Goal: Task Accomplishment & Management: Manage account settings

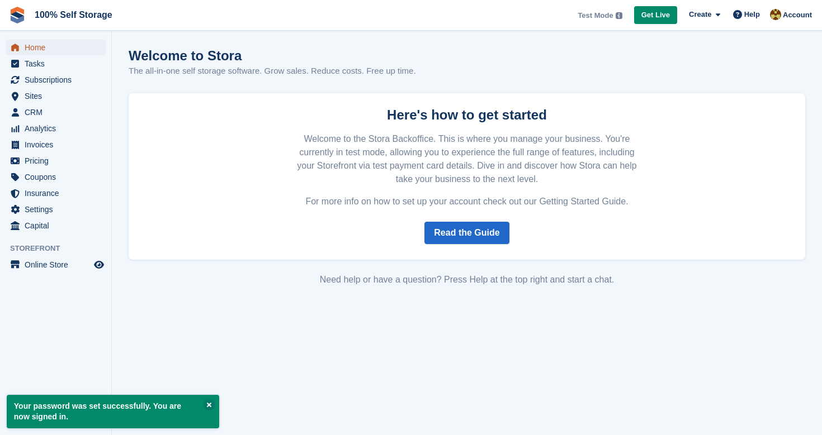
click at [42, 46] on span "Home" at bounding box center [58, 48] width 67 height 16
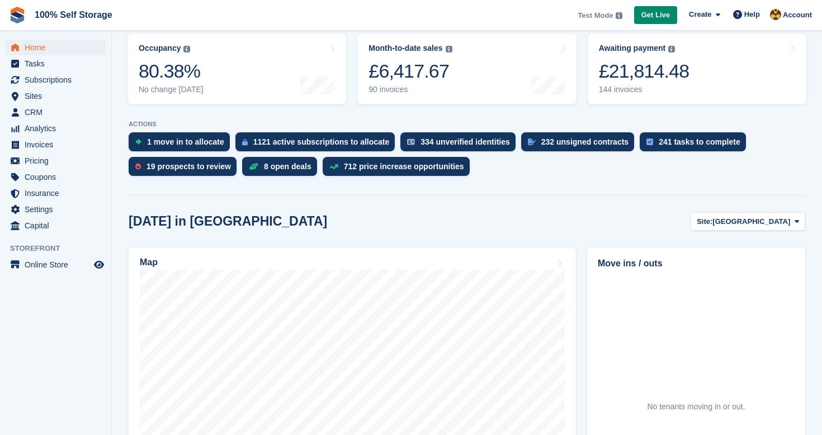
scroll to position [99, 0]
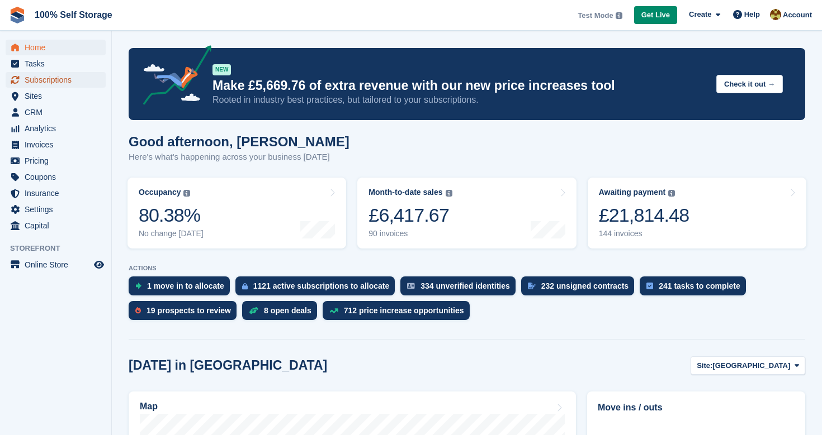
click at [58, 74] on span "Subscriptions" at bounding box center [58, 80] width 67 height 16
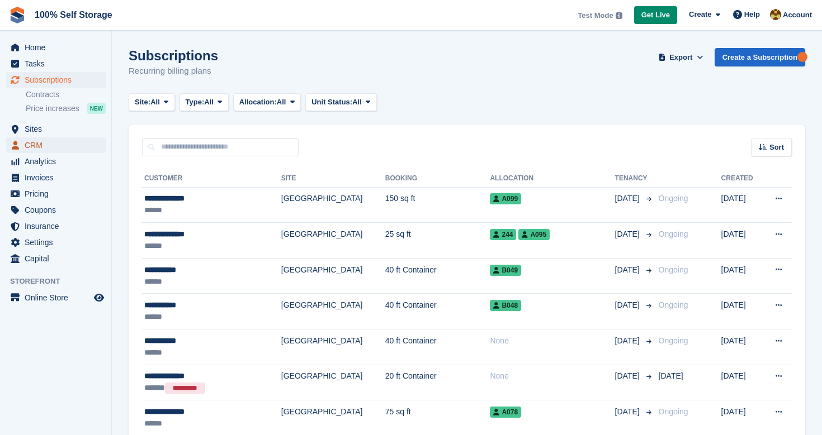
click at [47, 143] on span "CRM" at bounding box center [58, 146] width 67 height 16
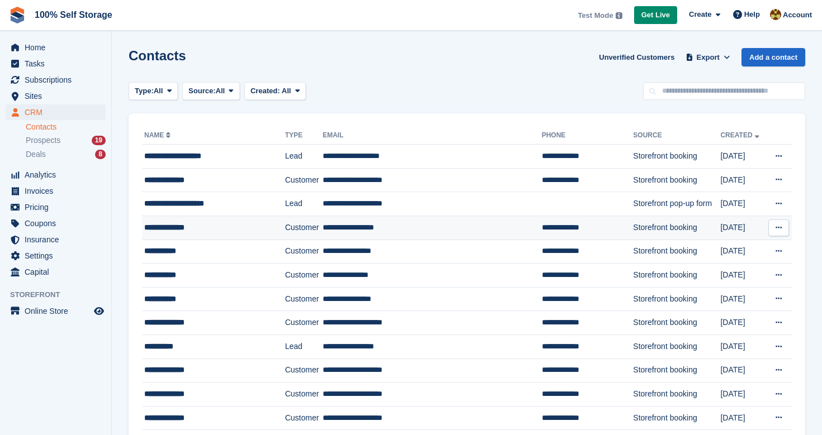
click at [201, 229] on div "**********" at bounding box center [207, 228] width 127 height 12
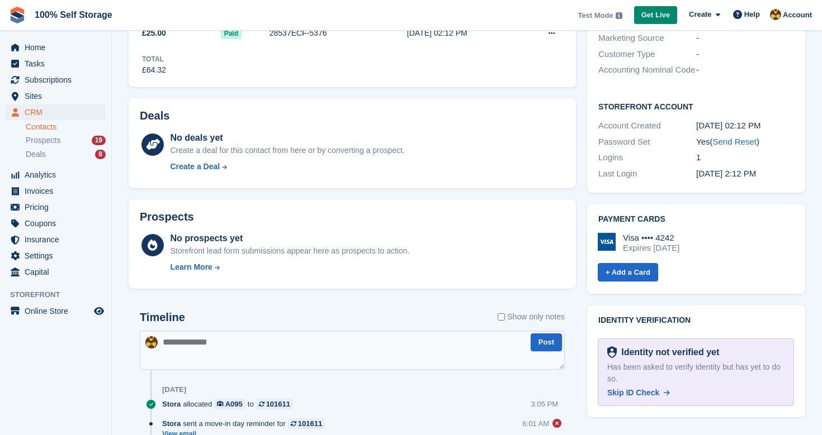
scroll to position [270, 0]
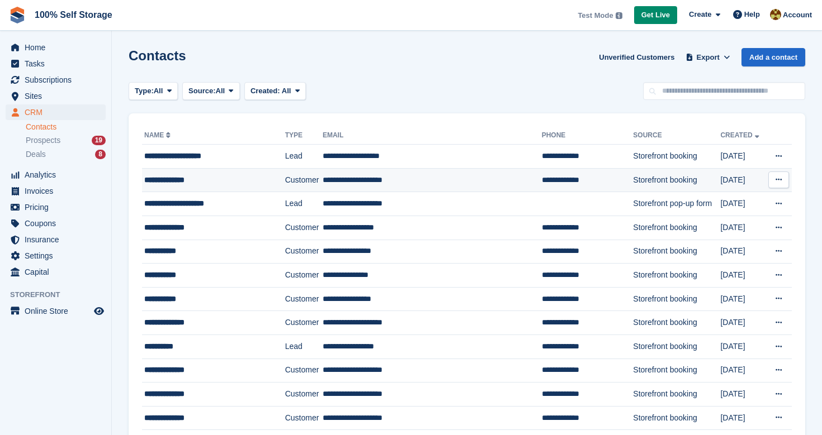
click at [393, 173] on td "**********" at bounding box center [432, 180] width 219 height 24
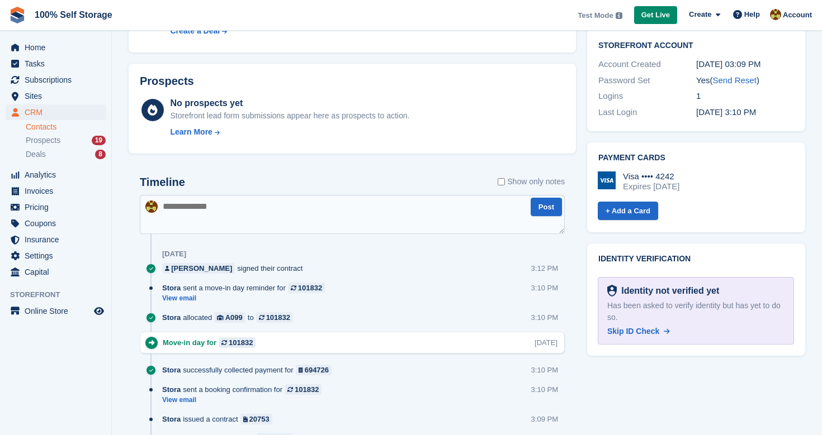
scroll to position [384, 0]
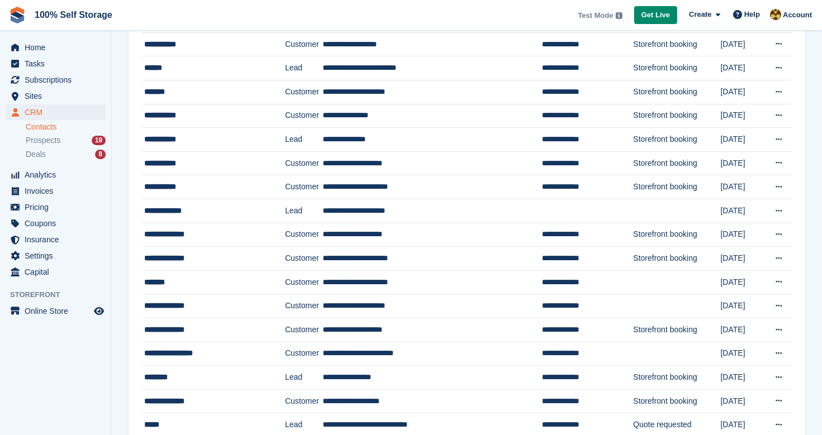
scroll to position [544, 0]
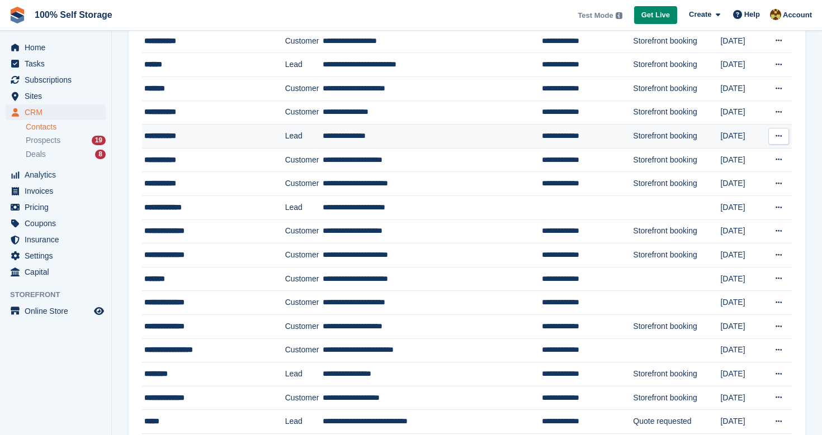
click at [482, 134] on td "**********" at bounding box center [432, 137] width 219 height 24
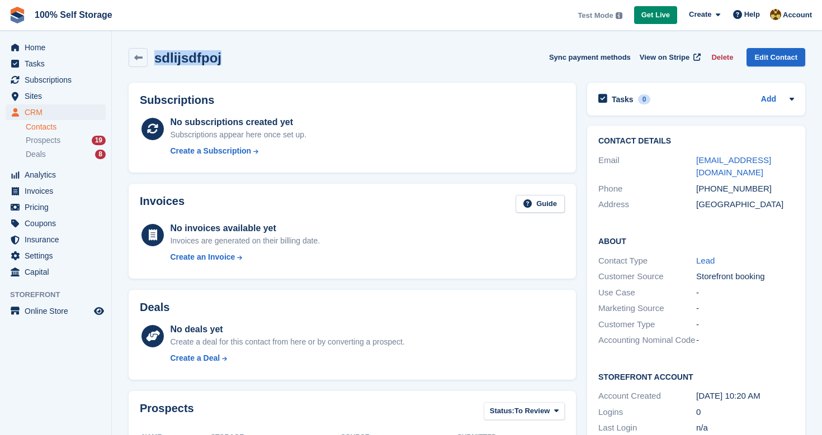
drag, startPoint x: 235, startPoint y: 56, endPoint x: 155, endPoint y: 59, distance: 80.5
click at [155, 59] on div "sdlijsdfpoj Sync payment methods View on Stripe Delete Edit Contact" at bounding box center [467, 57] width 676 height 19
copy h2 "sdlijsdfpoj"
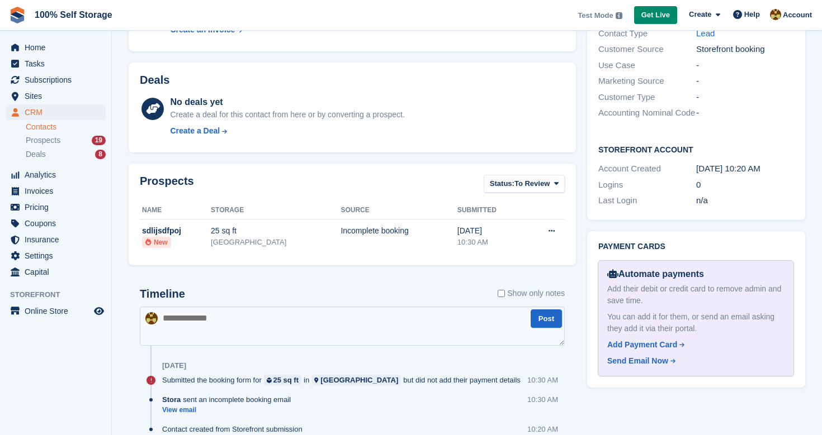
scroll to position [276, 0]
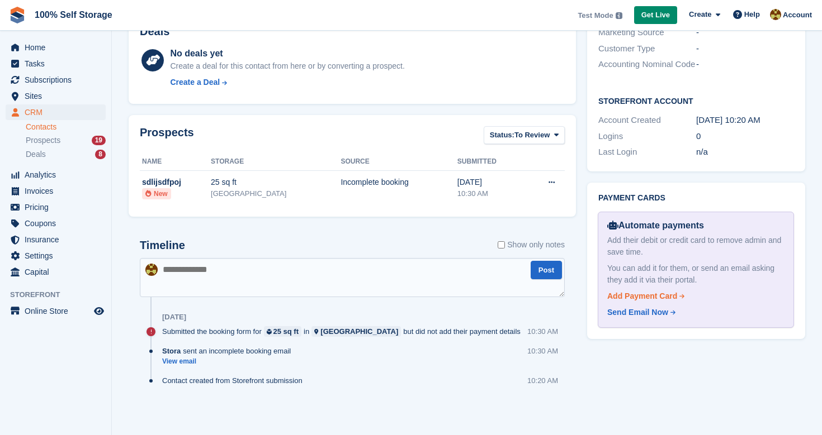
click at [665, 294] on div "Add Payment Card" at bounding box center [642, 297] width 70 height 12
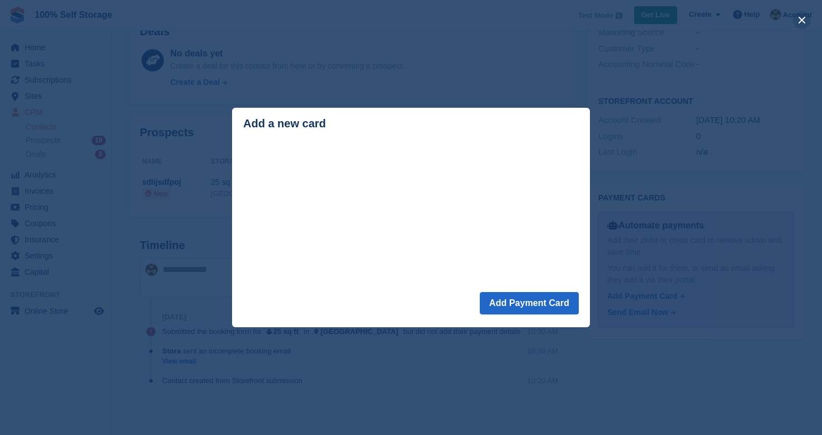
click at [805, 23] on button "close" at bounding box center [802, 20] width 18 height 18
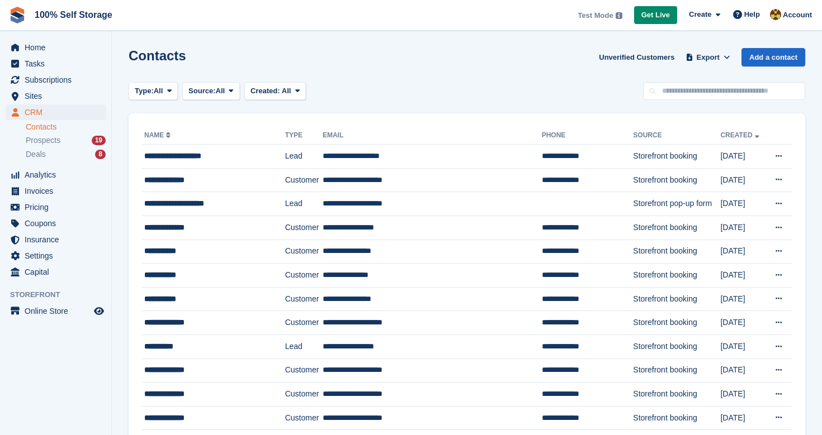
scroll to position [544, 0]
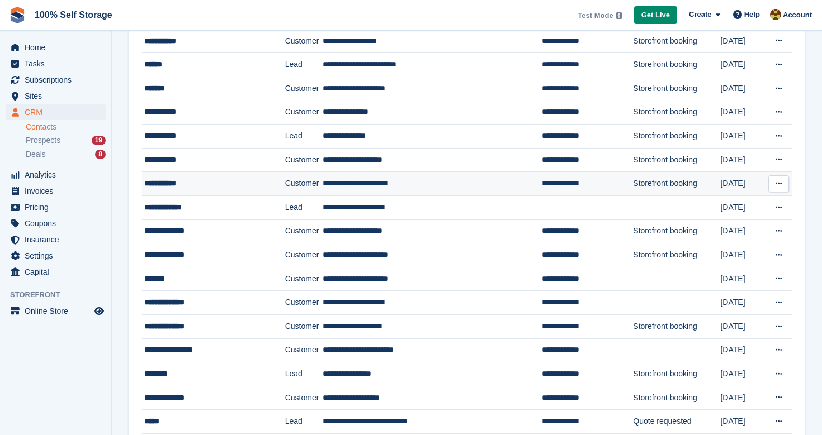
click at [438, 187] on td "**********" at bounding box center [432, 184] width 219 height 24
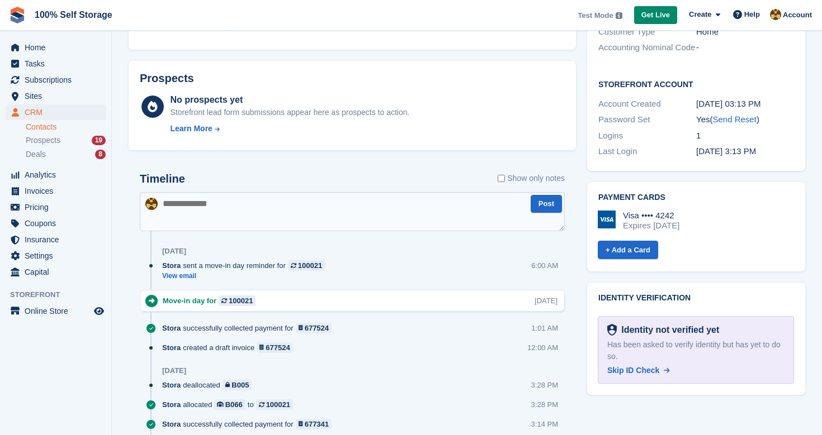
scroll to position [410, 0]
click at [650, 259] on link "+ Add a Card" at bounding box center [628, 249] width 60 height 18
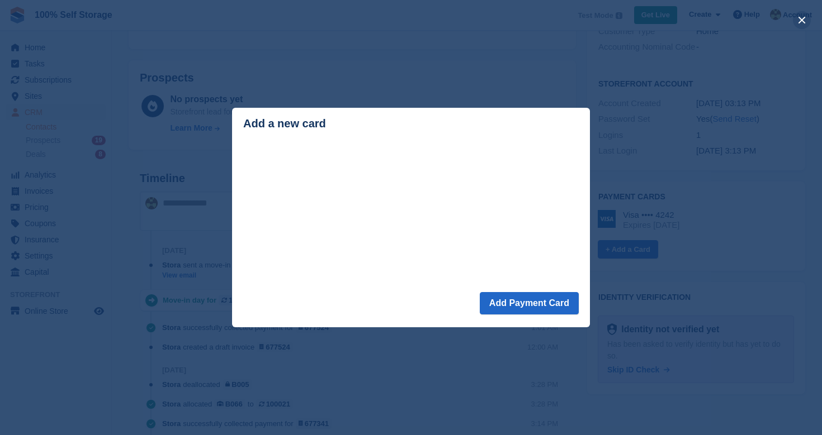
click at [798, 14] on button "close" at bounding box center [802, 20] width 18 height 18
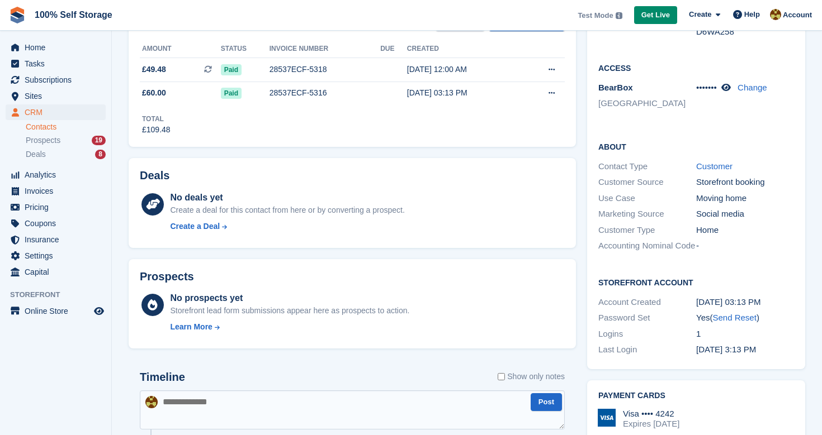
scroll to position [0, 0]
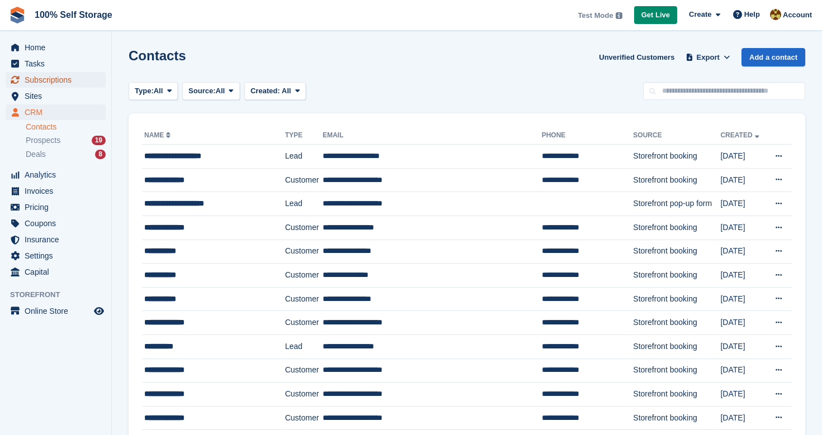
click at [93, 79] on link "Subscriptions" at bounding box center [56, 80] width 100 height 16
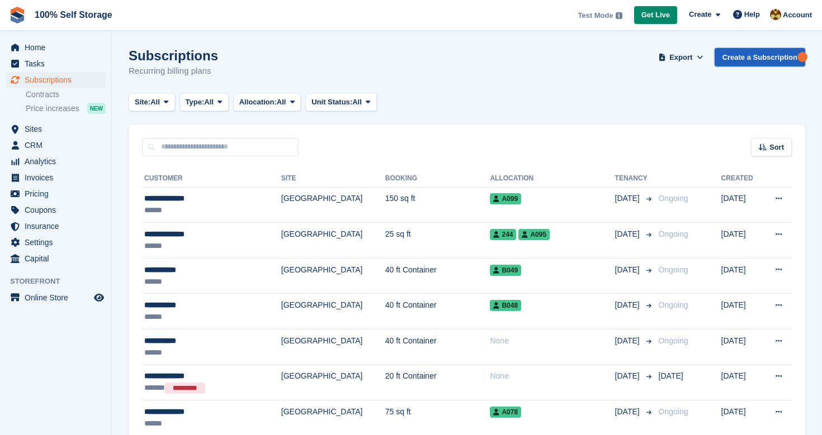
click at [786, 61] on link "Create a Subscription" at bounding box center [759, 57] width 91 height 18
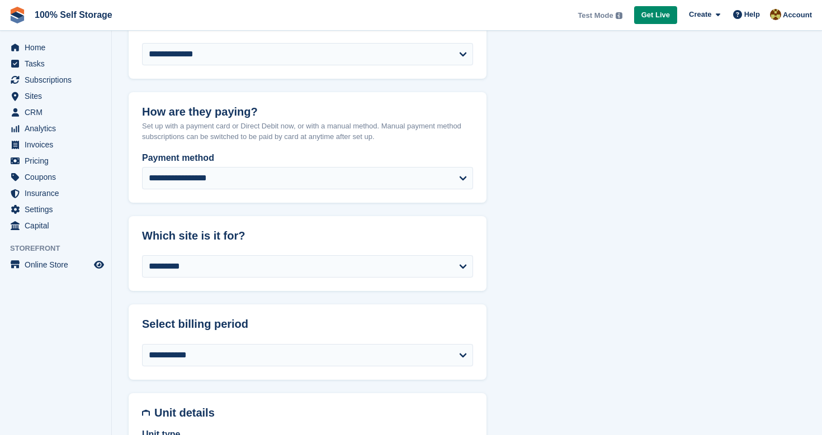
scroll to position [204, 0]
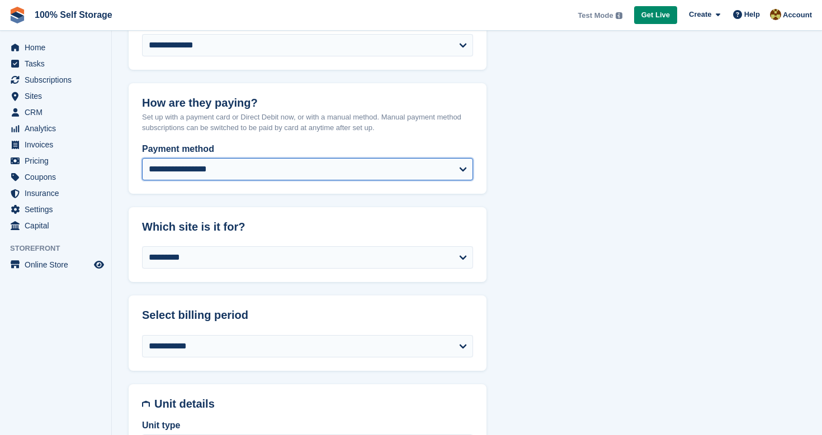
click at [256, 171] on select "**********" at bounding box center [307, 169] width 331 height 22
select select "*****"
click at [142, 158] on select "**********" at bounding box center [307, 169] width 331 height 22
select select
select select "***"
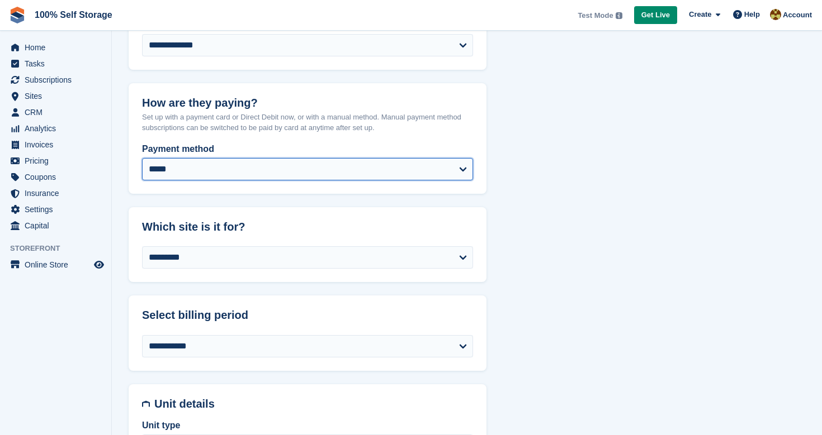
select select "*"
select select "****"
select select "*****"
select select
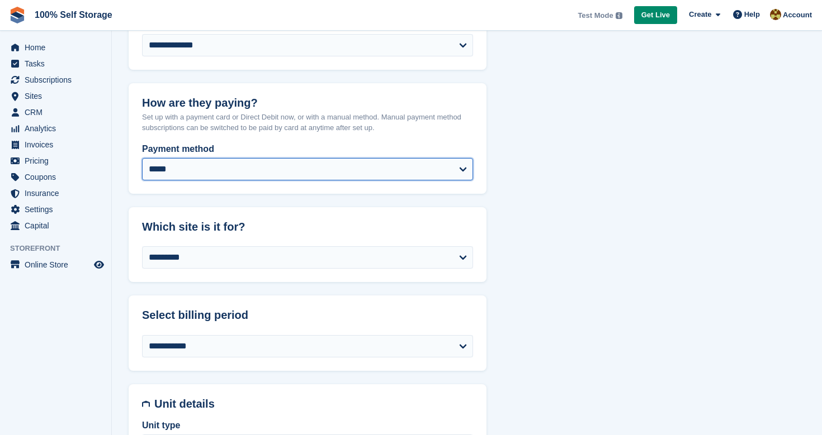
select select "***"
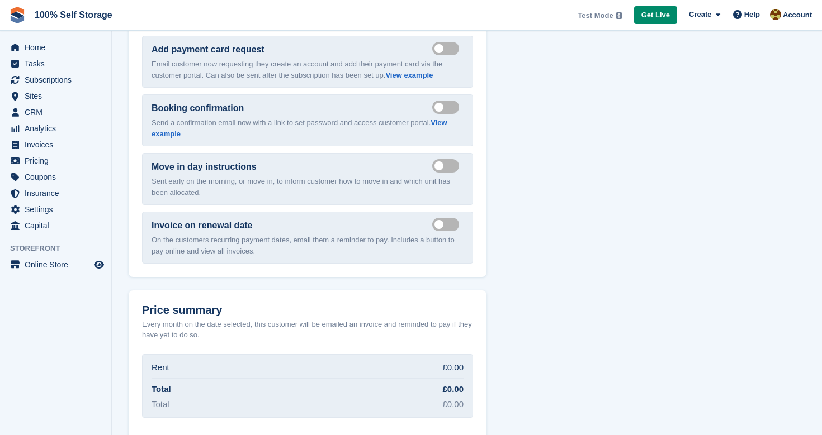
scroll to position [1504, 0]
click at [68, 77] on span "Subscriptions" at bounding box center [58, 80] width 67 height 16
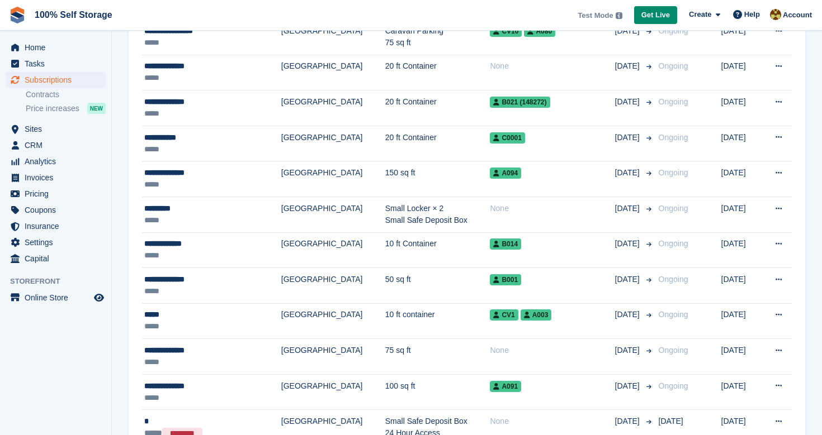
scroll to position [1291, 0]
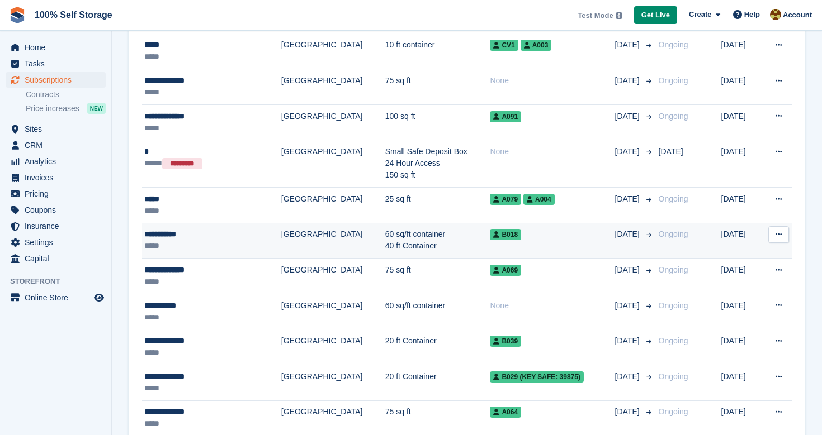
click at [307, 223] on td "[GEOGRAPHIC_DATA]" at bounding box center [333, 241] width 104 height 36
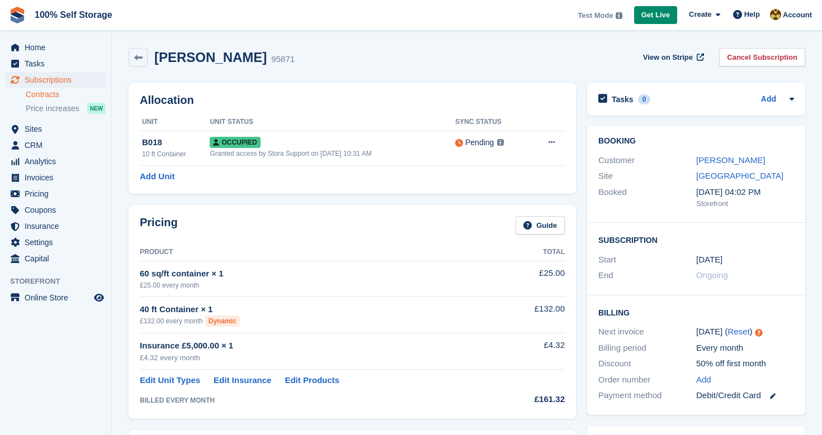
click at [53, 96] on link "Contracts" at bounding box center [66, 94] width 80 height 11
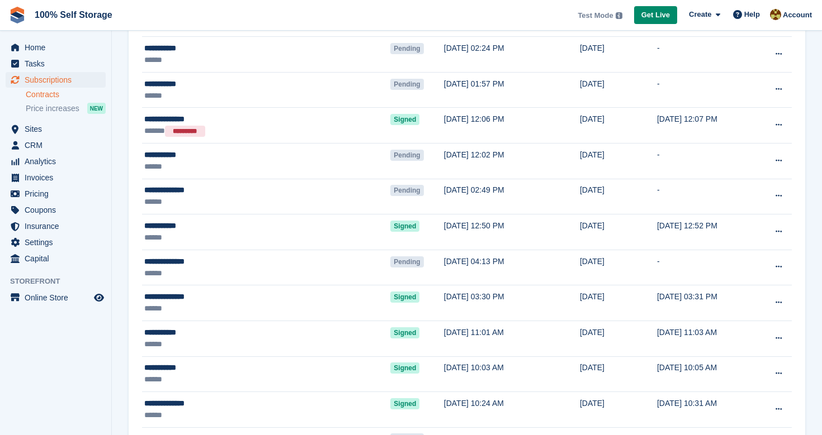
scroll to position [316, 0]
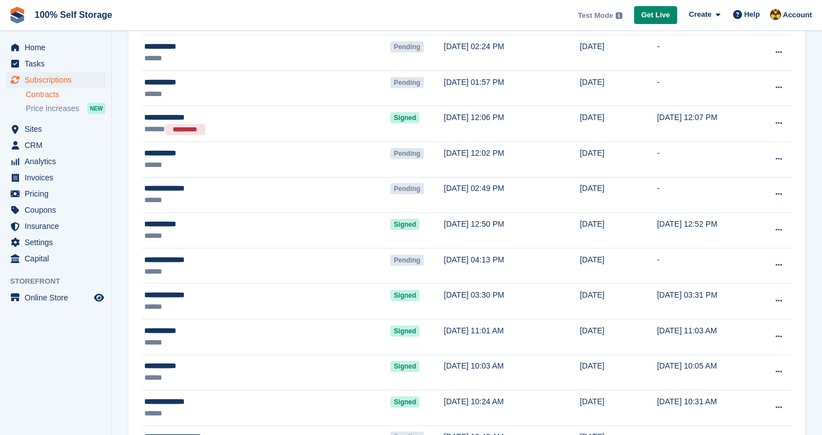
click at [495, 173] on td "12 Aug, 12:02 PM" at bounding box center [512, 159] width 136 height 36
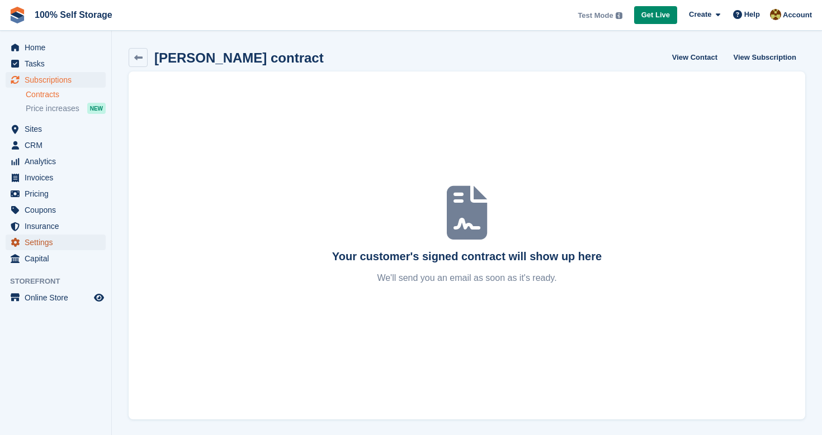
click at [59, 240] on span "Settings" at bounding box center [58, 243] width 67 height 16
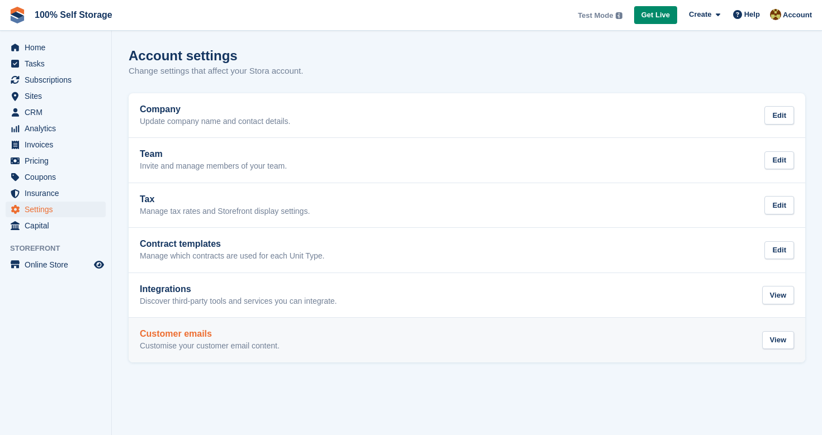
click at [180, 335] on h2 "Customer emails" at bounding box center [210, 334] width 140 height 10
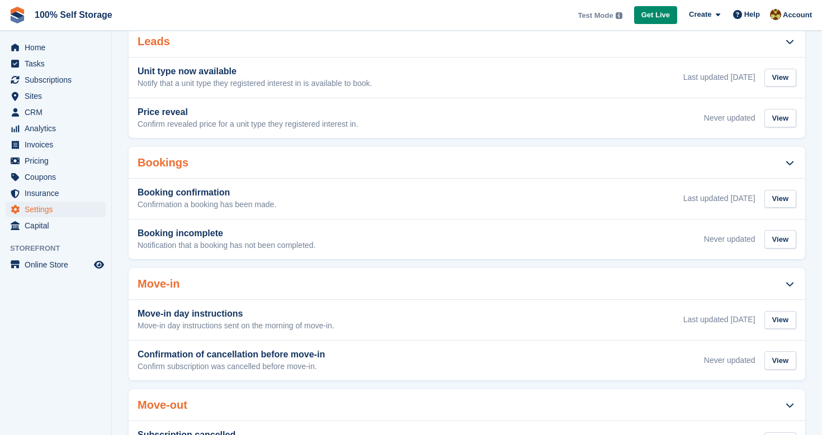
scroll to position [148, 0]
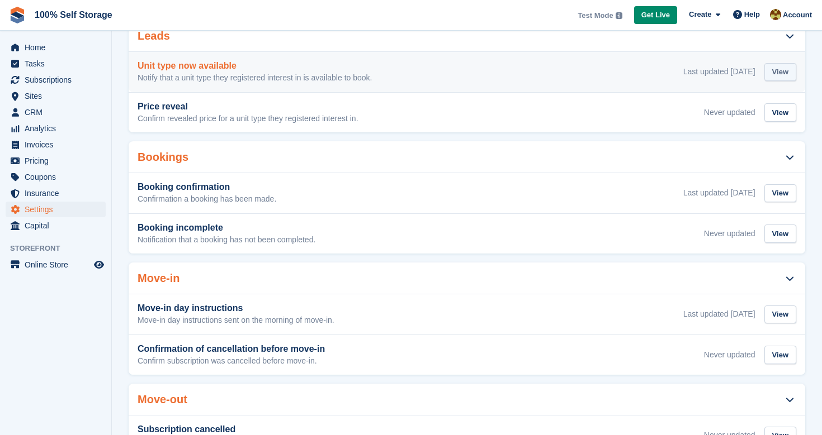
click at [783, 74] on div "View" at bounding box center [780, 72] width 32 height 18
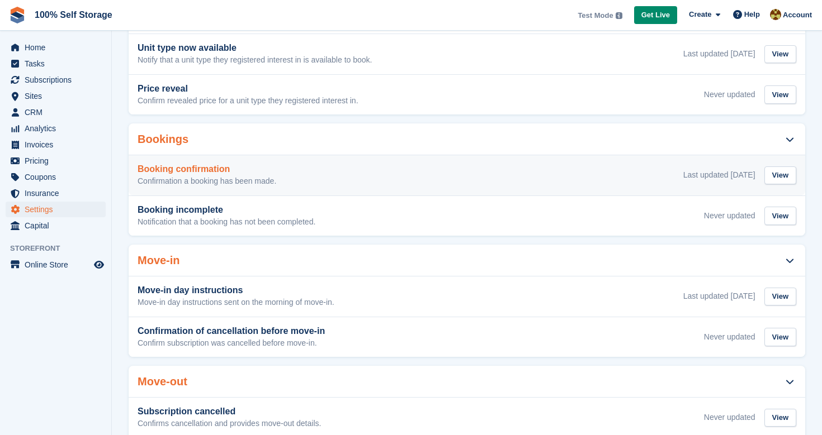
scroll to position [175, 0]
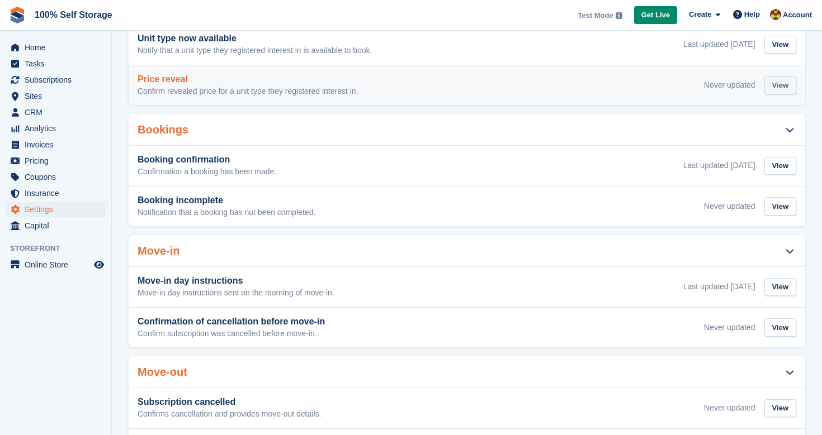
click at [782, 91] on div "View" at bounding box center [780, 85] width 32 height 18
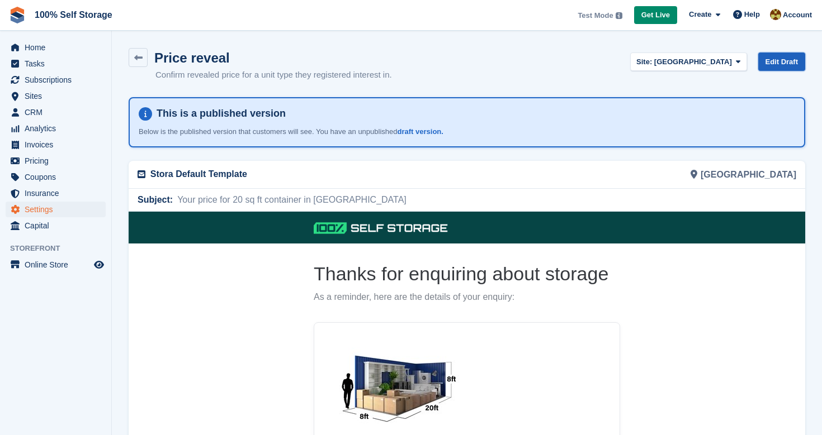
click at [774, 63] on link "Edit Draft" at bounding box center [782, 62] width 48 height 18
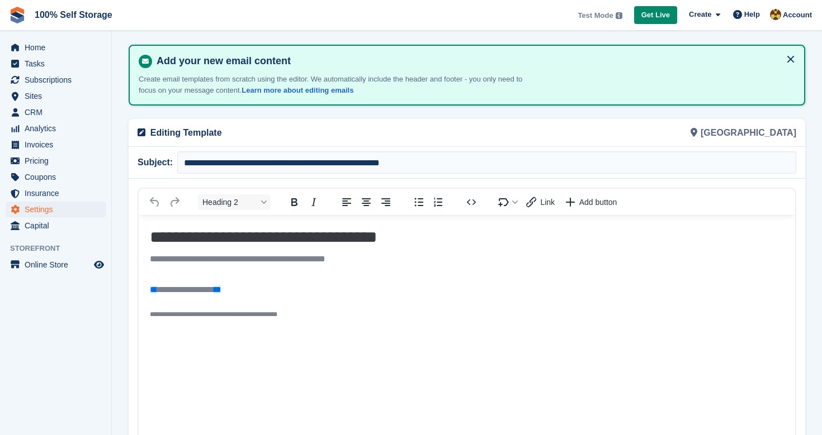
scroll to position [54, 0]
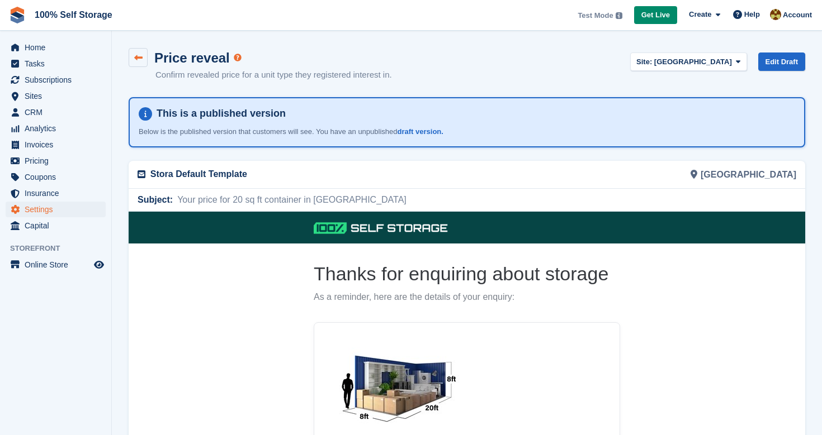
click at [136, 59] on icon at bounding box center [138, 58] width 8 height 8
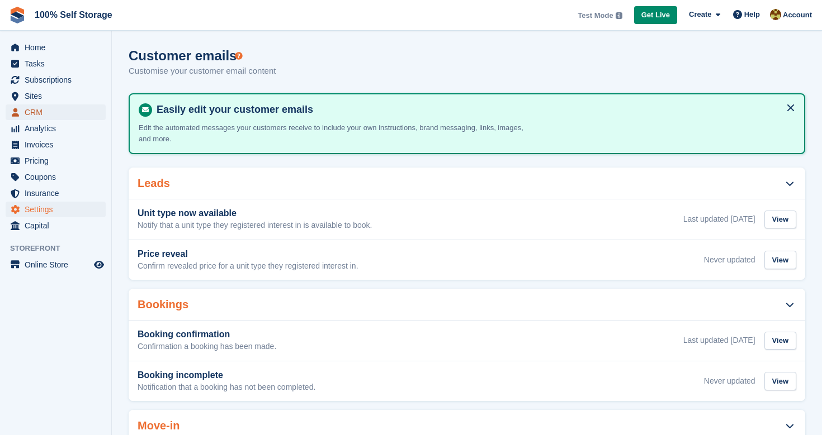
click at [39, 111] on span "CRM" at bounding box center [58, 113] width 67 height 16
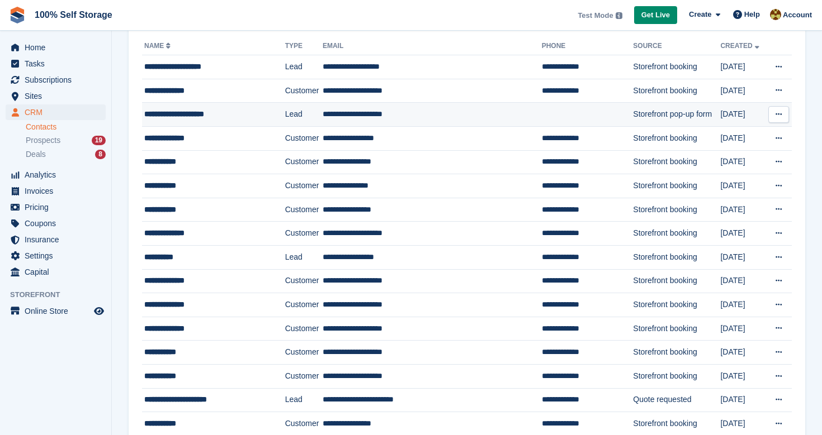
scroll to position [90, 0]
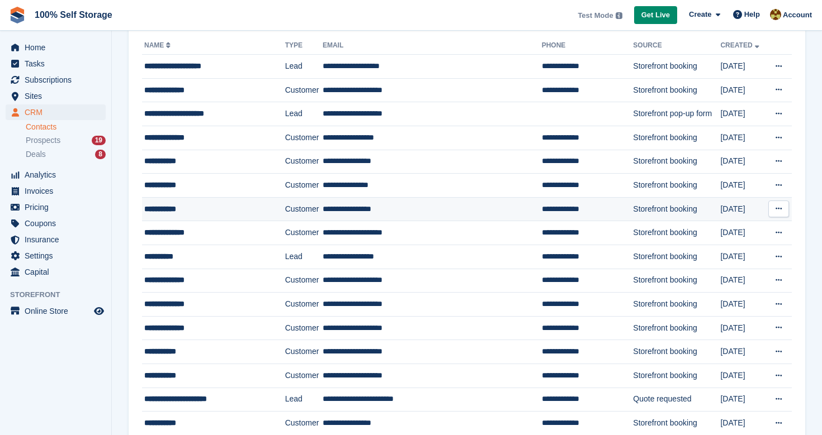
click at [234, 208] on div "**********" at bounding box center [207, 209] width 127 height 12
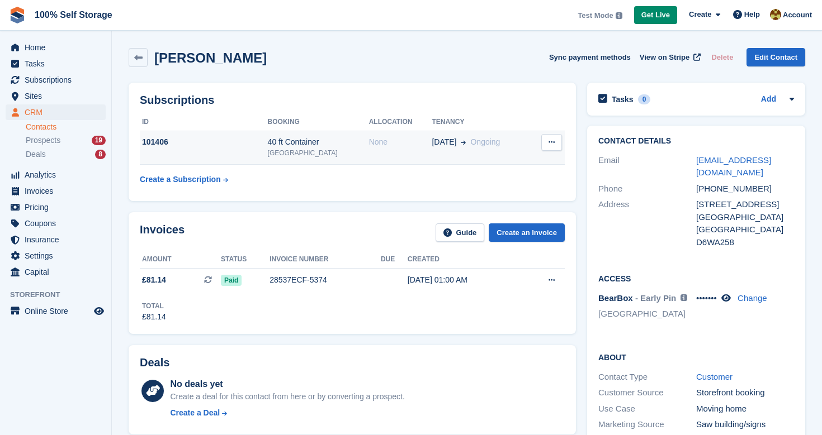
click at [255, 145] on div "101406" at bounding box center [204, 142] width 128 height 12
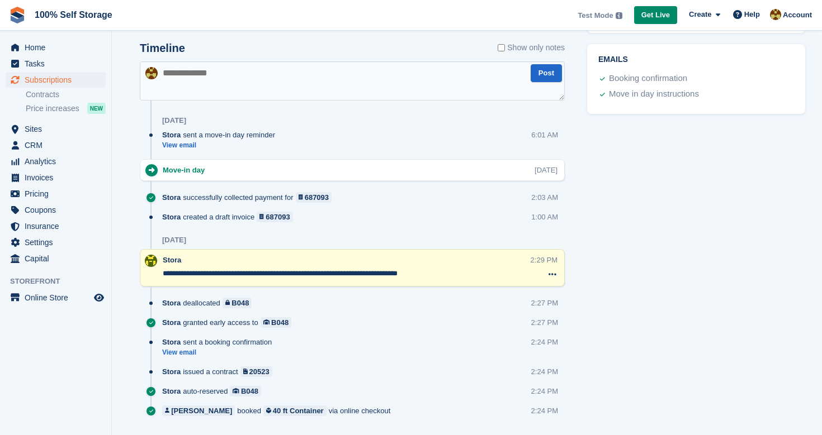
scroll to position [594, 0]
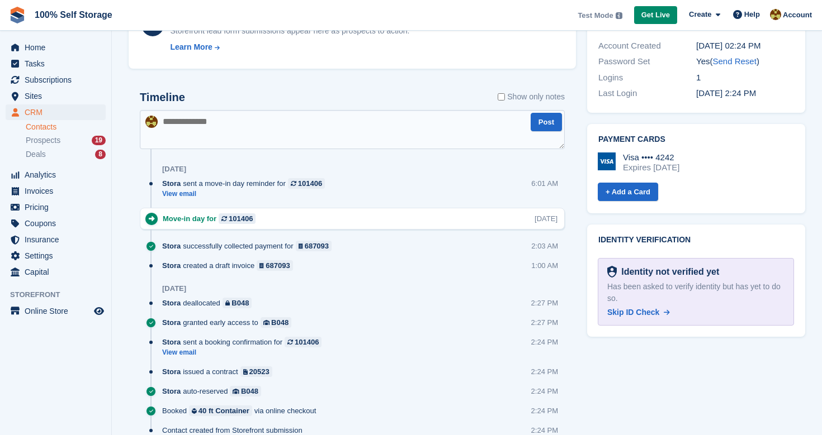
scroll to position [517, 0]
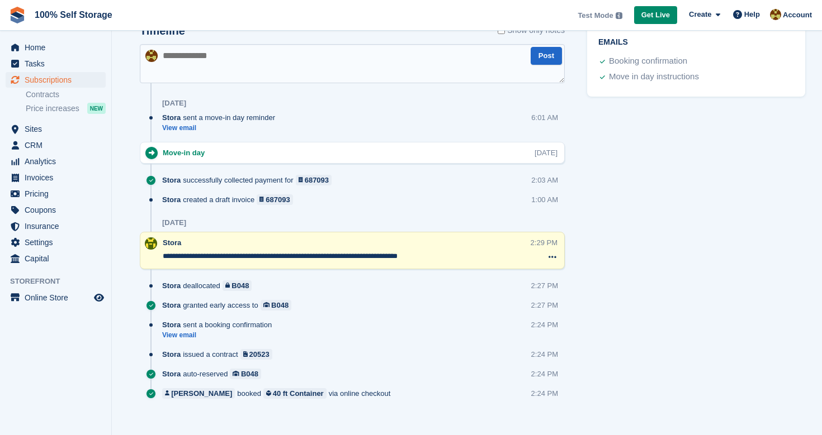
scroll to position [581, 0]
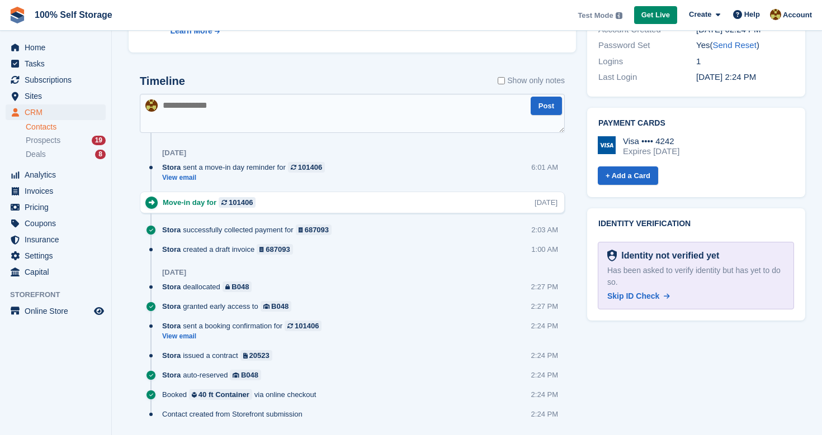
scroll to position [480, 0]
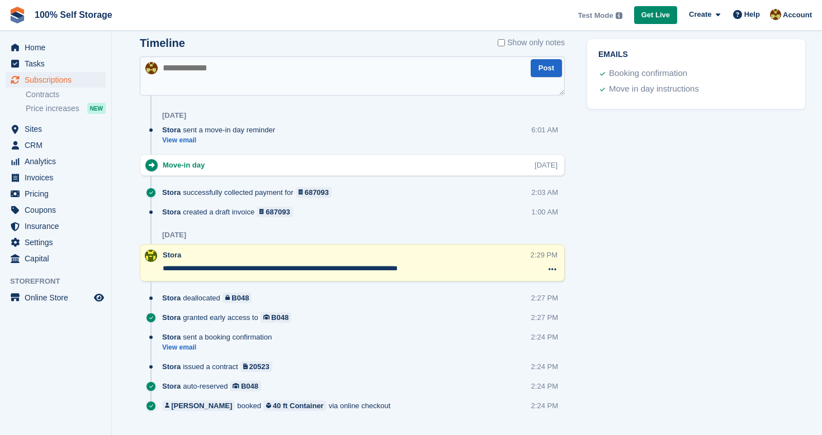
scroll to position [553, 0]
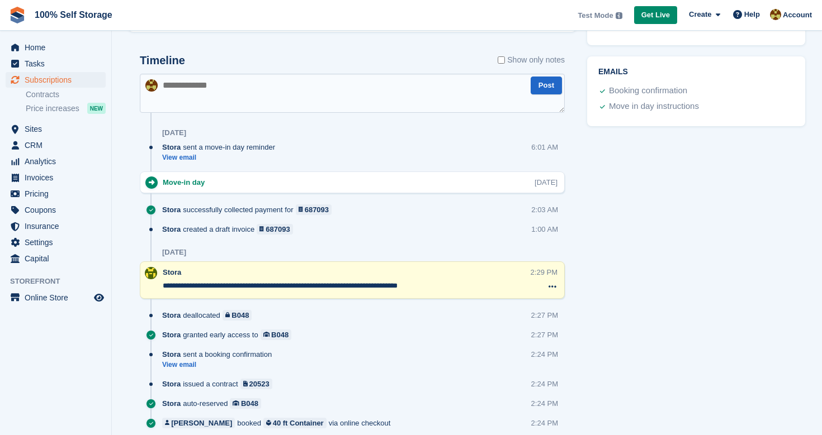
click at [216, 88] on textarea at bounding box center [352, 93] width 425 height 39
click at [552, 287] on icon at bounding box center [552, 286] width 8 height 9
click at [385, 90] on textarea at bounding box center [352, 93] width 425 height 39
type textarea "*"
type textarea "**********"
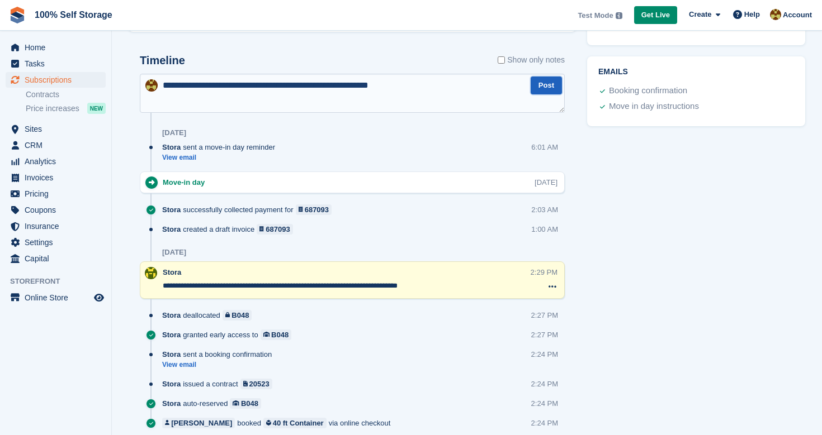
click at [544, 88] on button "Post" at bounding box center [545, 86] width 31 height 18
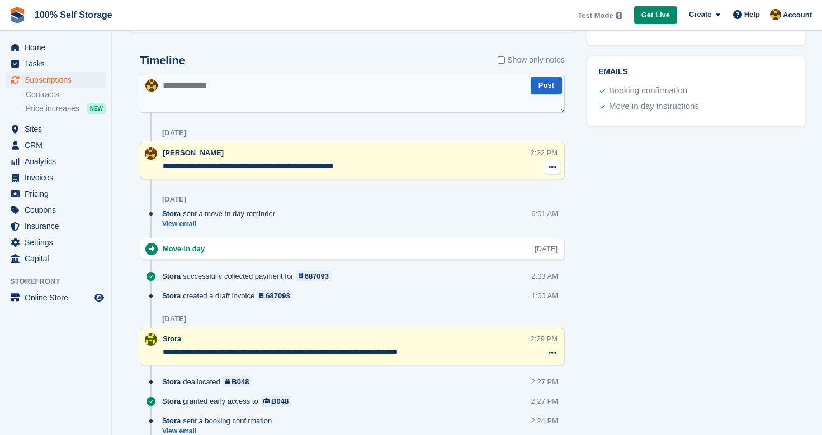
click at [553, 170] on icon at bounding box center [552, 167] width 8 height 9
click at [596, 168] on div "Tasks 1 Add Will check timeline 13 Aug Booking Customer Rob Sweeney Site" at bounding box center [695, 28] width 229 height 1009
click at [359, 162] on textarea "**********" at bounding box center [346, 166] width 367 height 11
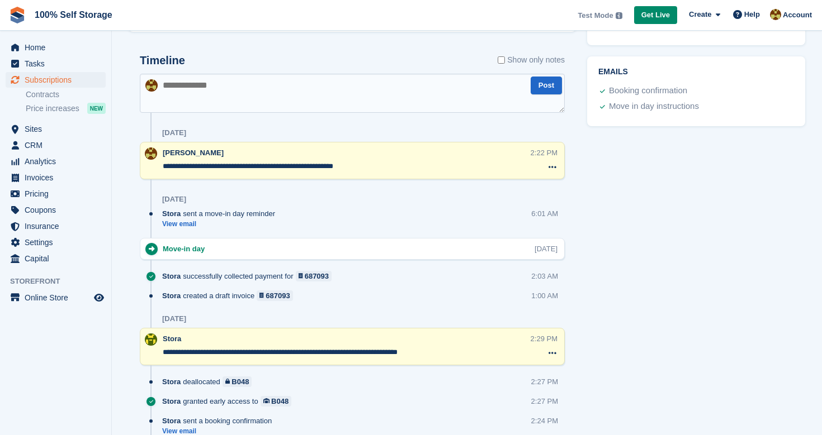
click at [359, 162] on textarea "**********" at bounding box center [346, 166] width 367 height 11
click at [391, 162] on textarea "**********" at bounding box center [346, 166] width 367 height 11
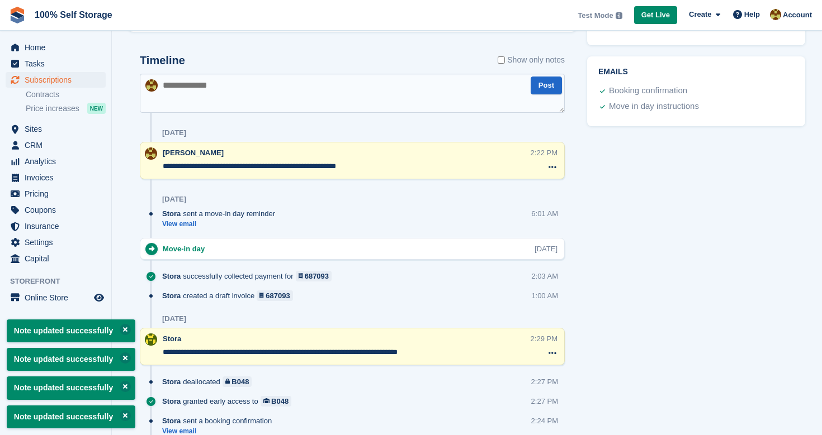
type textarea "**********"
click at [421, 125] on div "Today" at bounding box center [363, 133] width 402 height 18
click at [650, 220] on div "Tasks 1 Add Will check timeline 13 Aug Booking Customer Rob Sweeney Site" at bounding box center [695, 28] width 229 height 1009
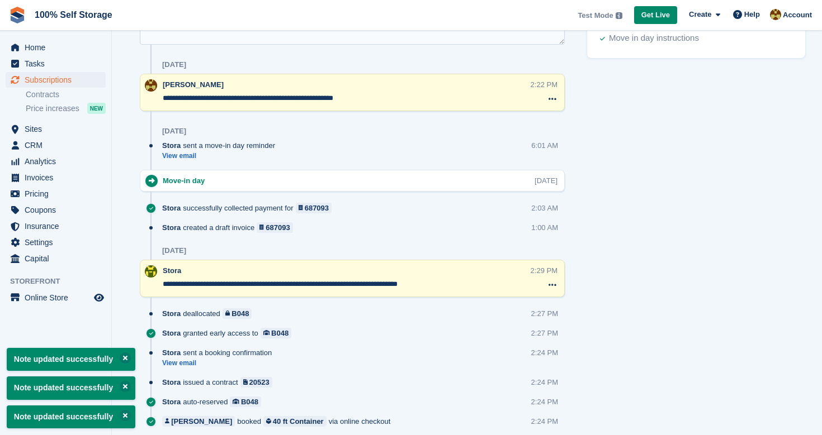
scroll to position [622, 0]
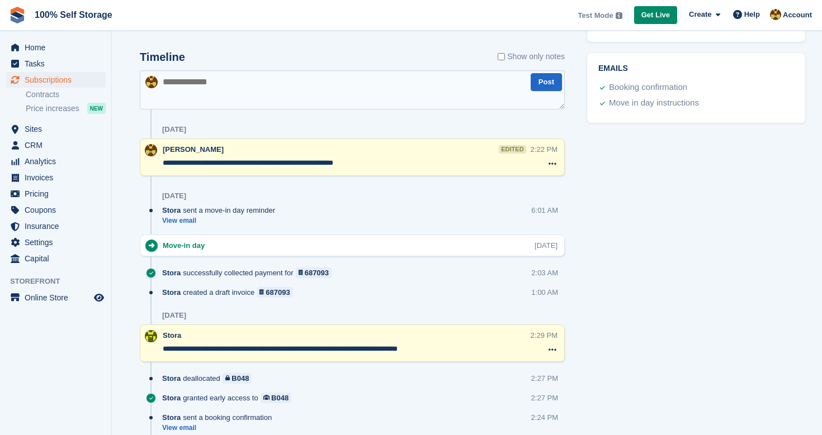
scroll to position [577, 0]
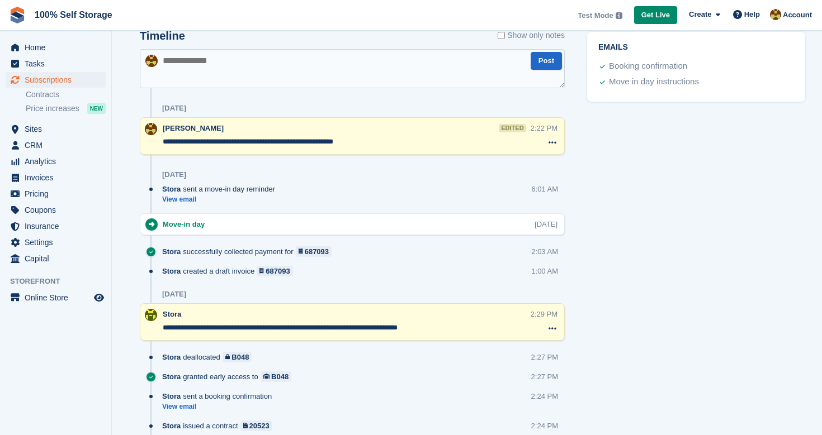
click at [452, 325] on textarea "**********" at bounding box center [346, 328] width 366 height 11
click at [672, 183] on div "Tasks 1 Add Will check timeline 13 Aug Booking Customer Rob Sweeney Site" at bounding box center [695, 4] width 229 height 1009
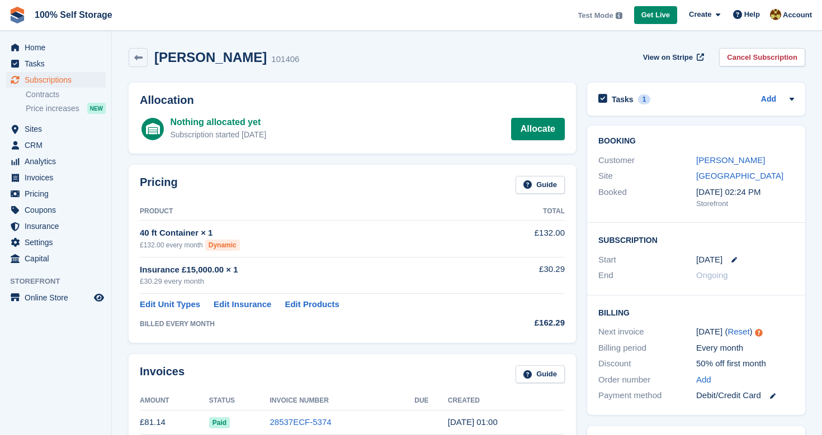
scroll to position [57, 0]
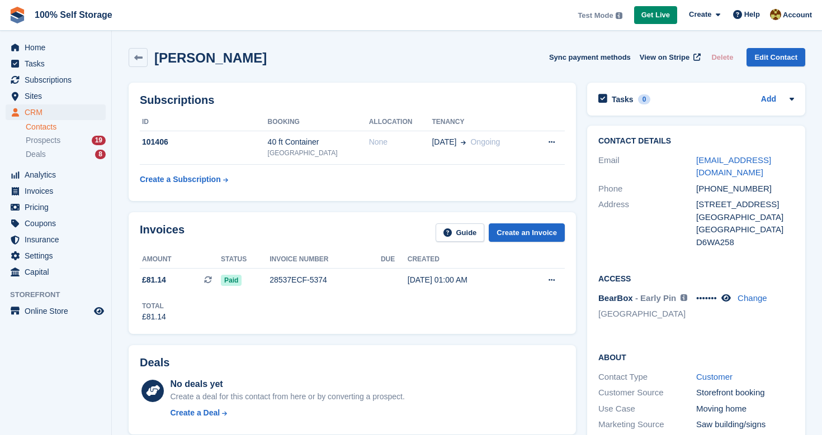
scroll to position [480, 0]
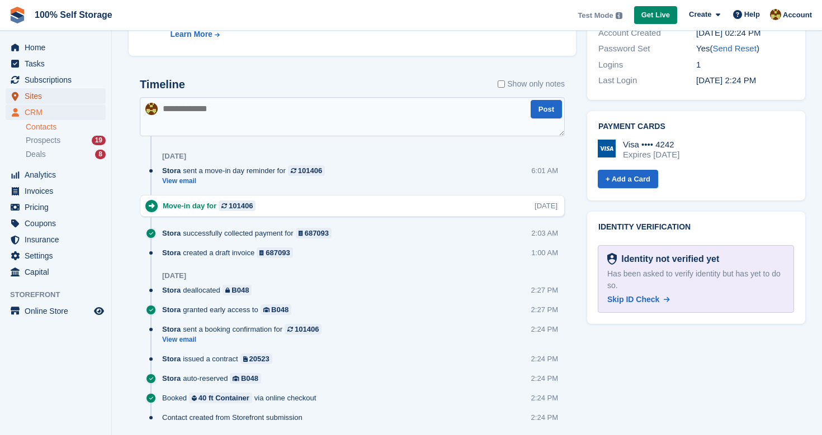
click at [56, 99] on span "Sites" at bounding box center [58, 96] width 67 height 16
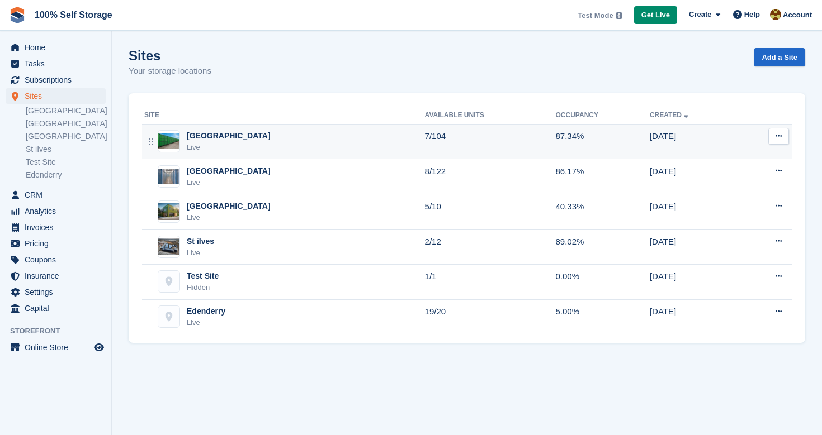
click at [243, 138] on div "Nottingham Live" at bounding box center [284, 141] width 281 height 23
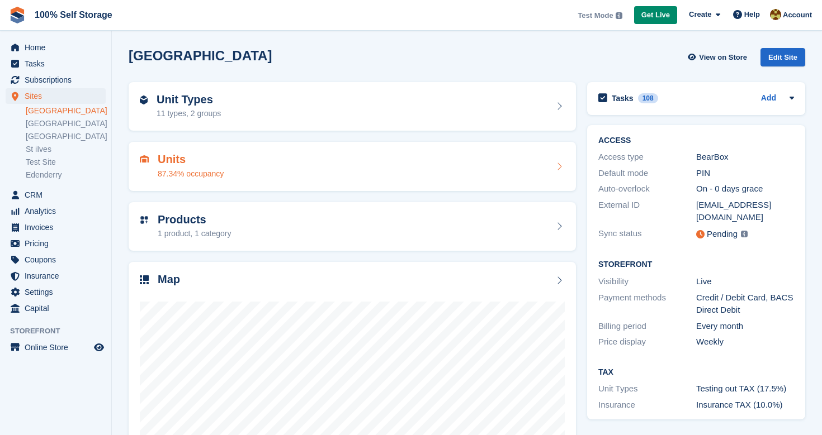
click at [237, 165] on div "Units 87.34% occupancy" at bounding box center [352, 166] width 425 height 27
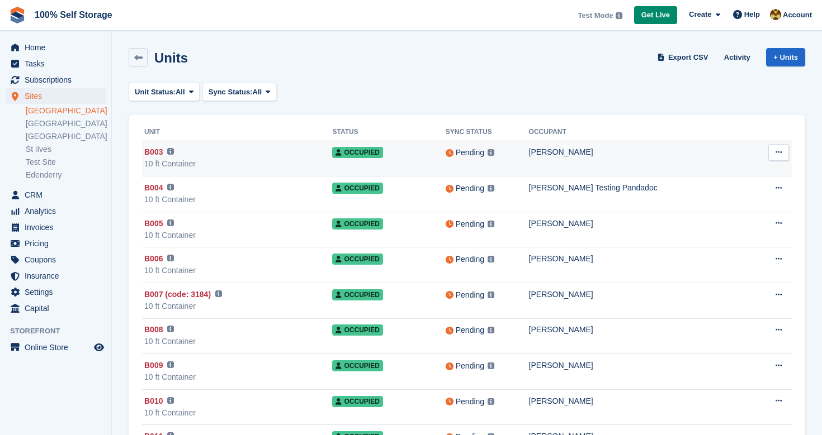
click at [160, 154] on span "B003" at bounding box center [153, 152] width 18 height 12
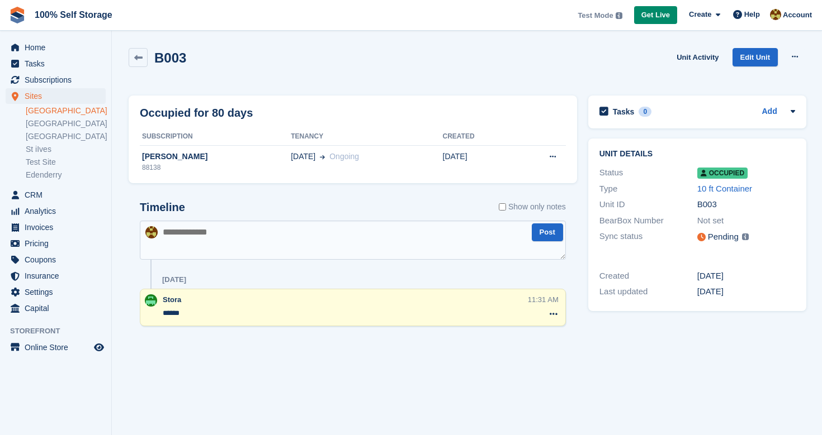
click at [306, 243] on textarea at bounding box center [353, 240] width 426 height 39
click at [321, 311] on textarea "******" at bounding box center [345, 313] width 365 height 11
type textarea "******"
click at [277, 235] on textarea at bounding box center [353, 240] width 426 height 39
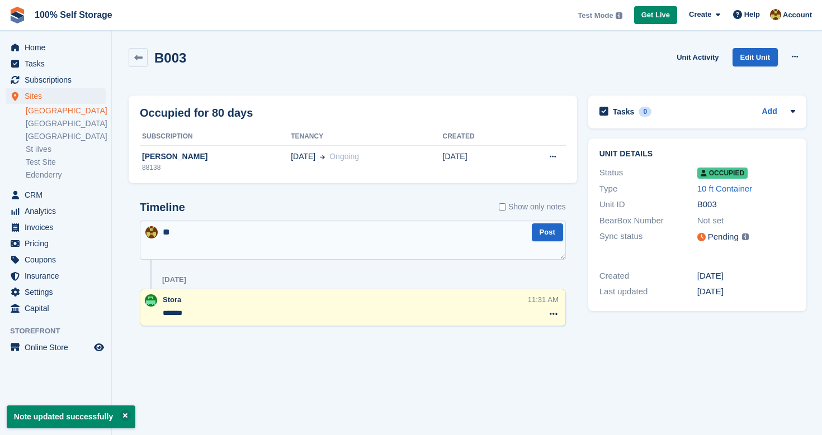
type textarea "*"
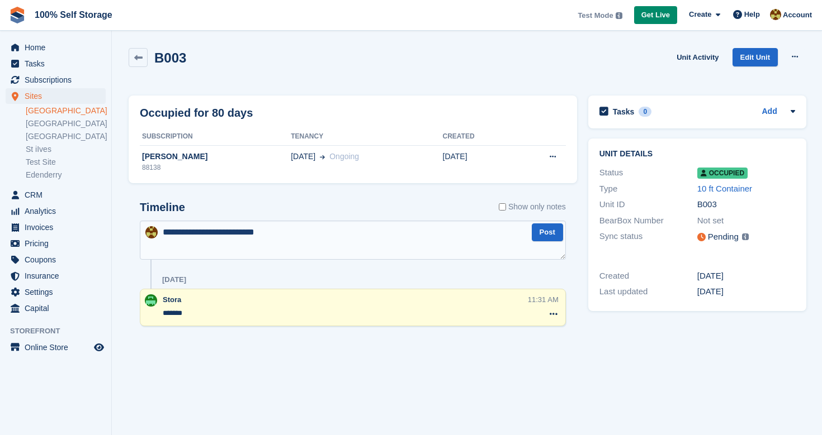
type textarea "**********"
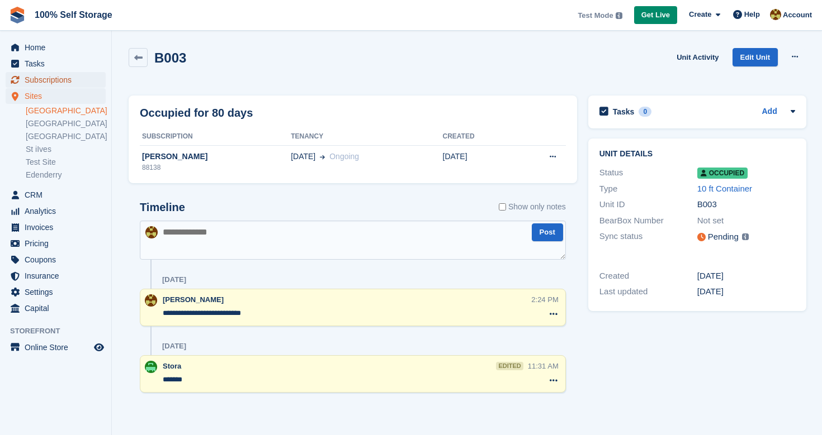
click at [56, 79] on span "Subscriptions" at bounding box center [58, 80] width 67 height 16
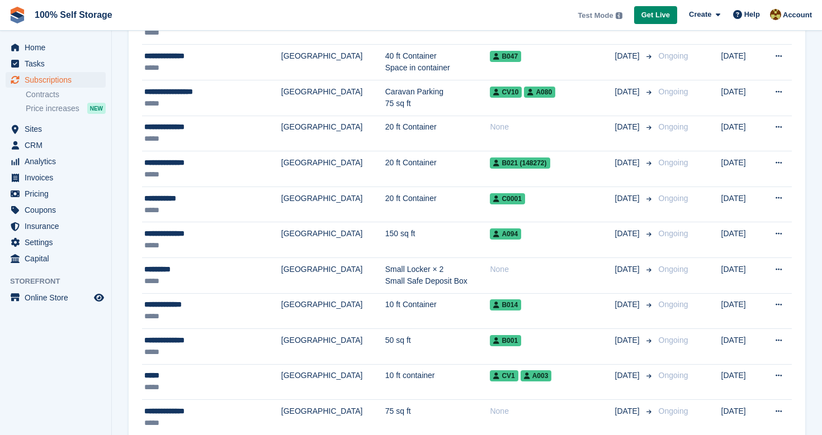
scroll to position [906, 0]
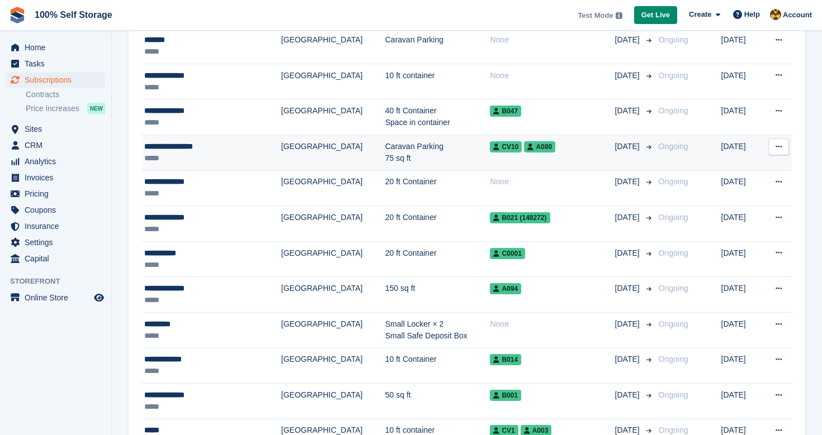
click at [385, 162] on td "Caravan Parking 75 sq ft" at bounding box center [437, 153] width 105 height 36
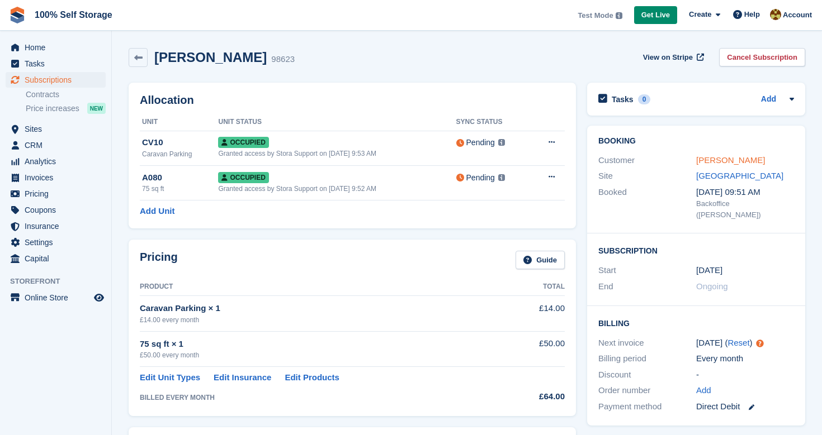
click at [742, 158] on link "[PERSON_NAME]" at bounding box center [730, 160] width 69 height 10
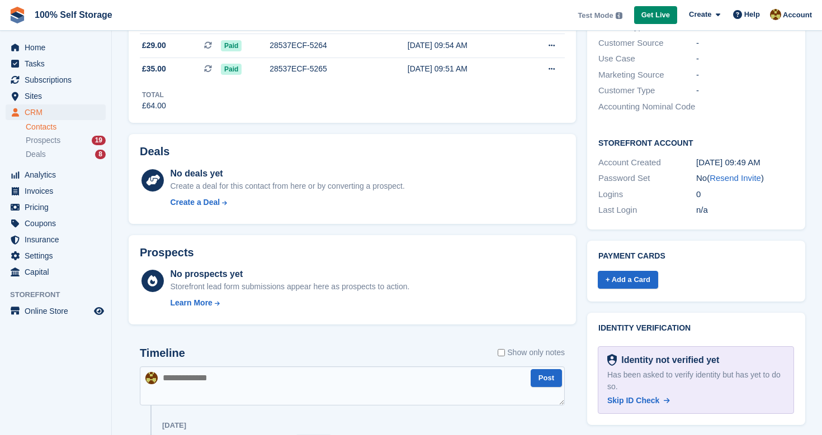
scroll to position [248, 0]
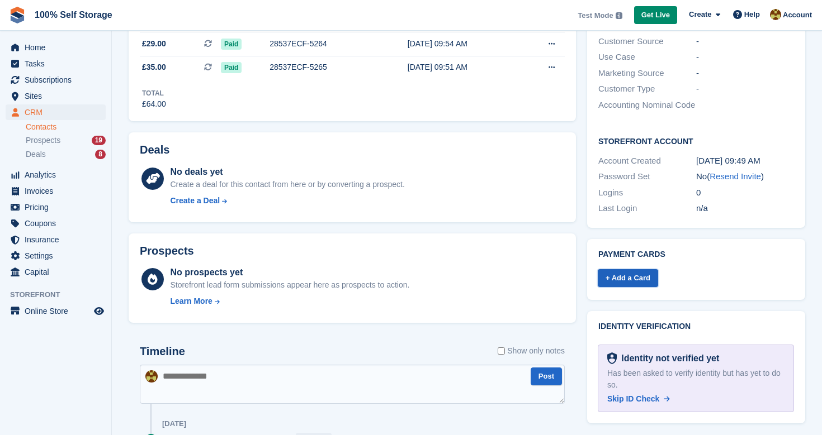
click at [648, 274] on link "+ Add a Card" at bounding box center [628, 278] width 60 height 18
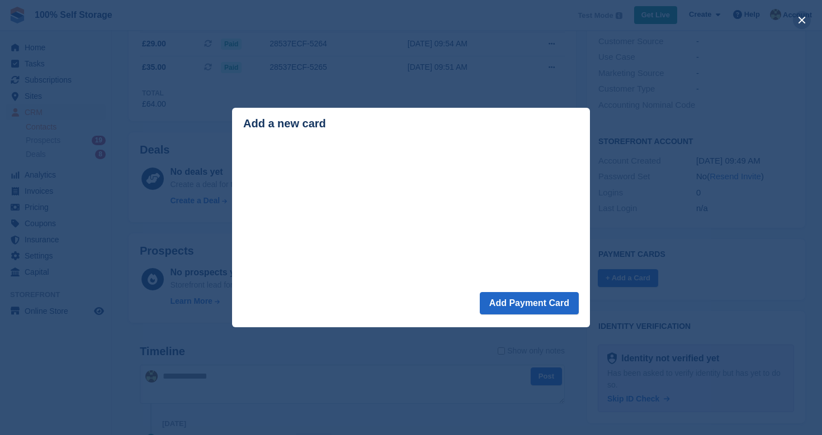
click at [803, 17] on button "close" at bounding box center [802, 20] width 18 height 18
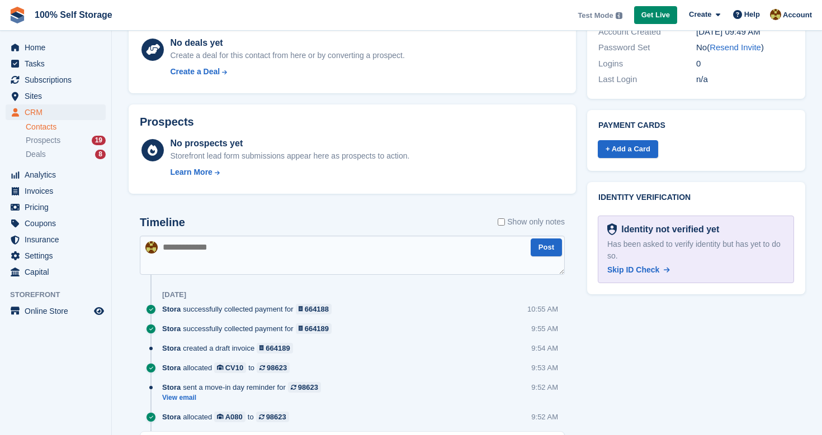
scroll to position [296, 0]
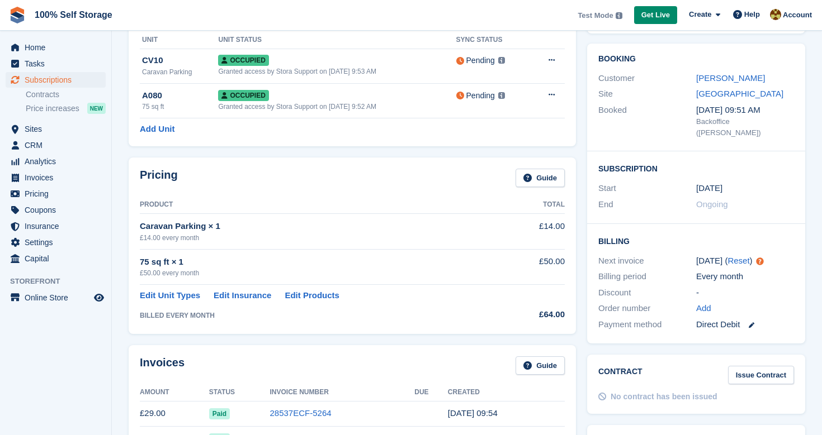
scroll to position [86, 0]
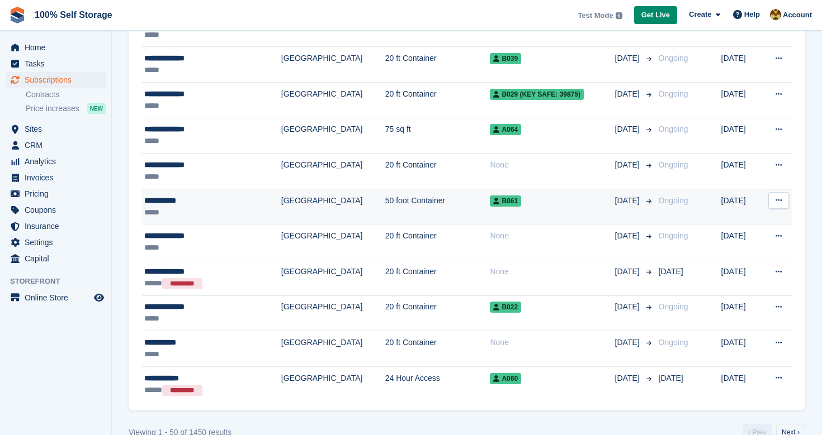
scroll to position [1596, 0]
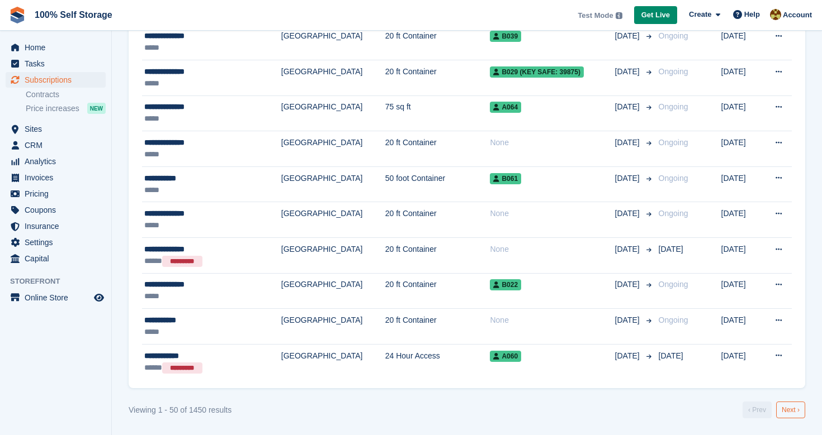
click at [791, 406] on link "Next ›" at bounding box center [790, 410] width 29 height 17
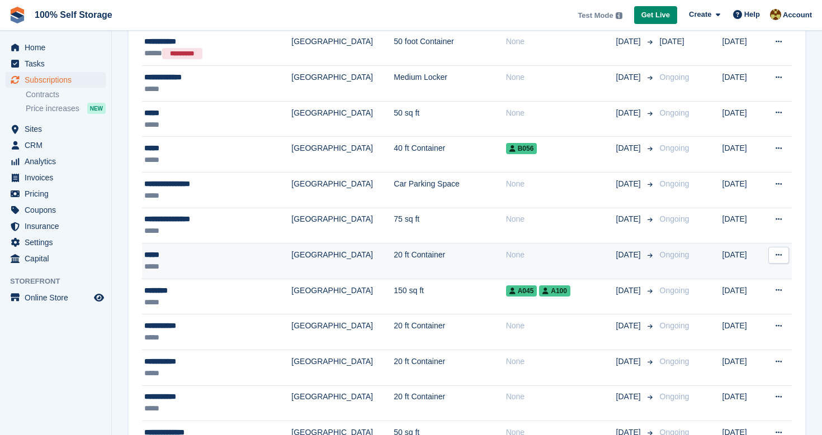
scroll to position [1596, 0]
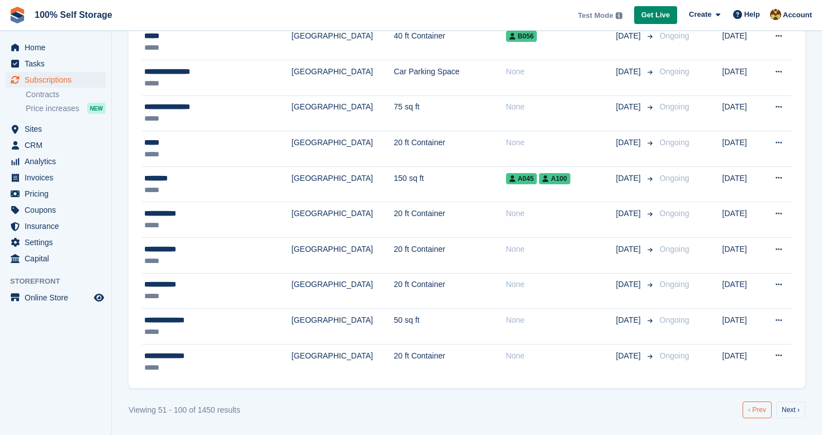
click at [756, 404] on link "‹ Prev" at bounding box center [756, 410] width 29 height 17
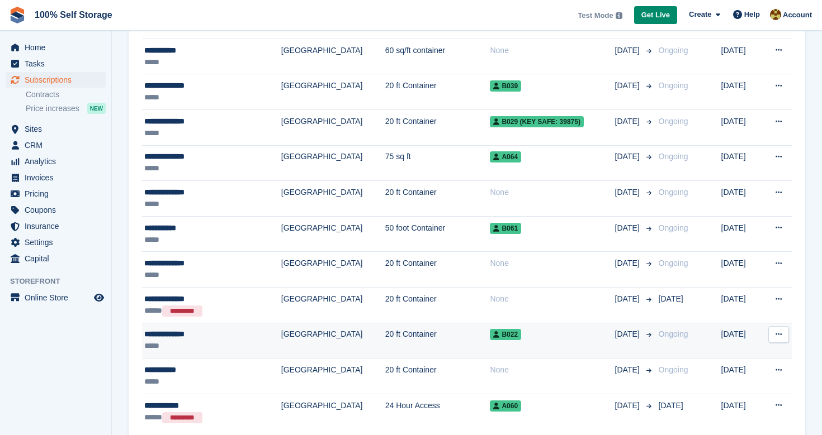
scroll to position [1596, 0]
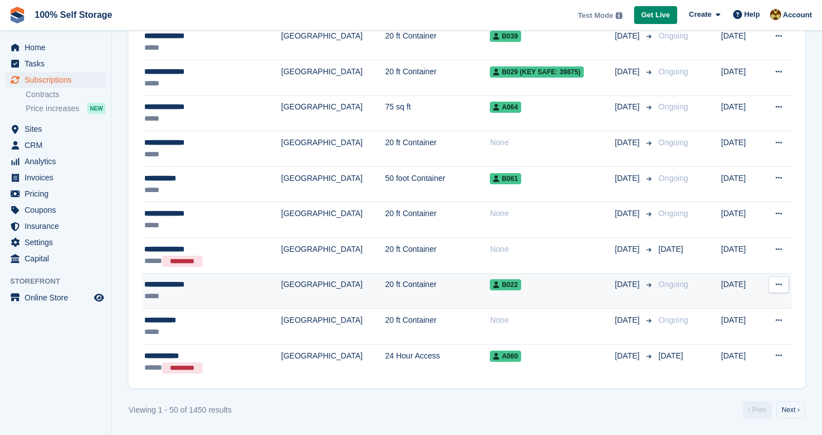
click at [527, 293] on td "B022" at bounding box center [552, 291] width 125 height 36
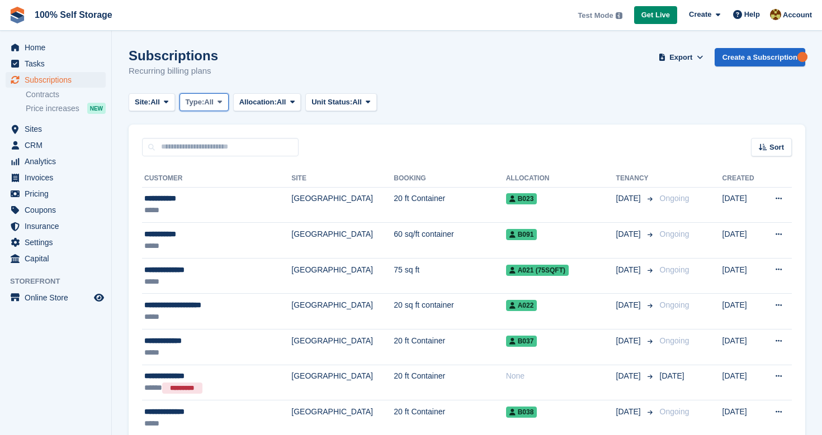
click at [198, 103] on span "Type:" at bounding box center [195, 102] width 19 height 11
click at [476, 77] on div "Subscriptions Recurring billing plans Export Export Subscriptions Export a CSV …" at bounding box center [467, 69] width 676 height 43
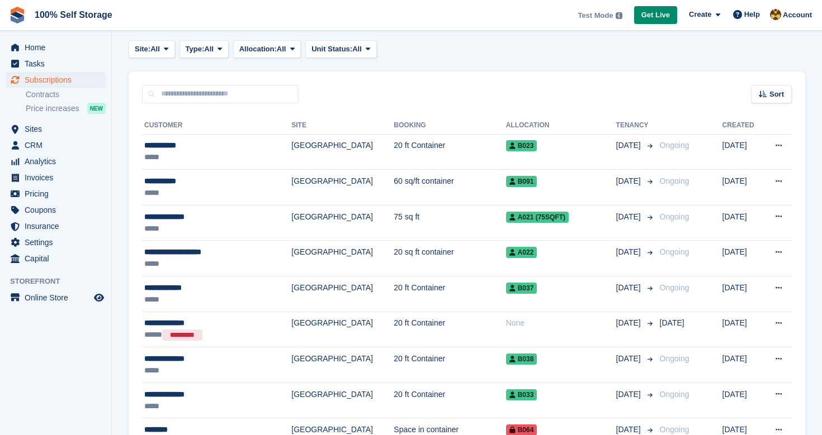
scroll to position [54, 0]
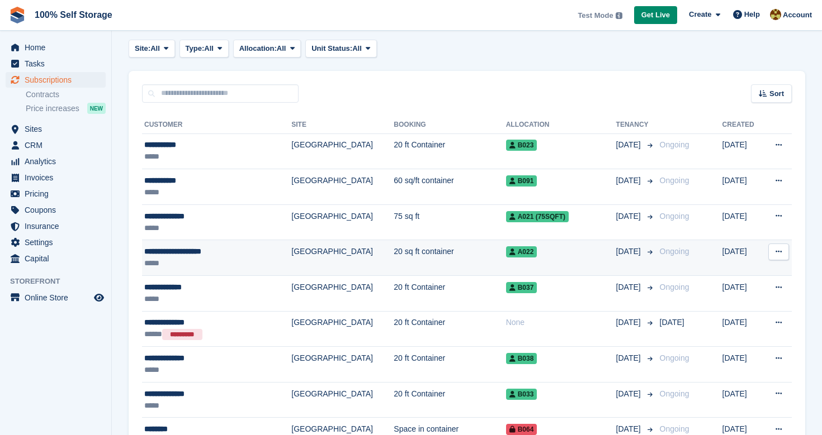
click at [394, 261] on td "20 sq ft container" at bounding box center [450, 258] width 112 height 36
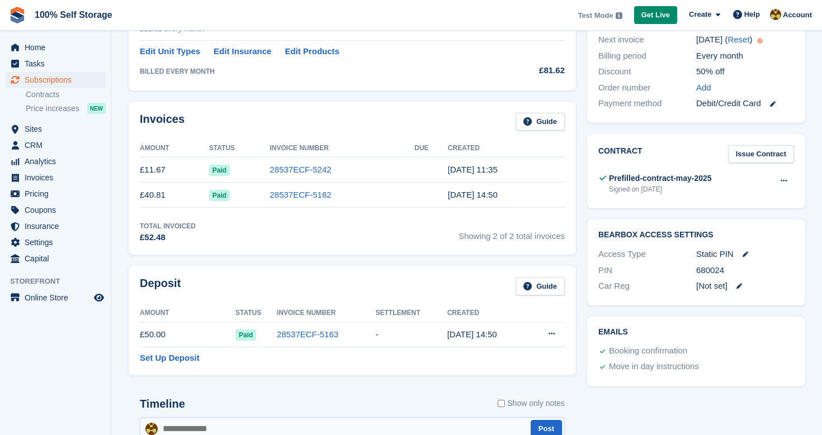
scroll to position [293, 0]
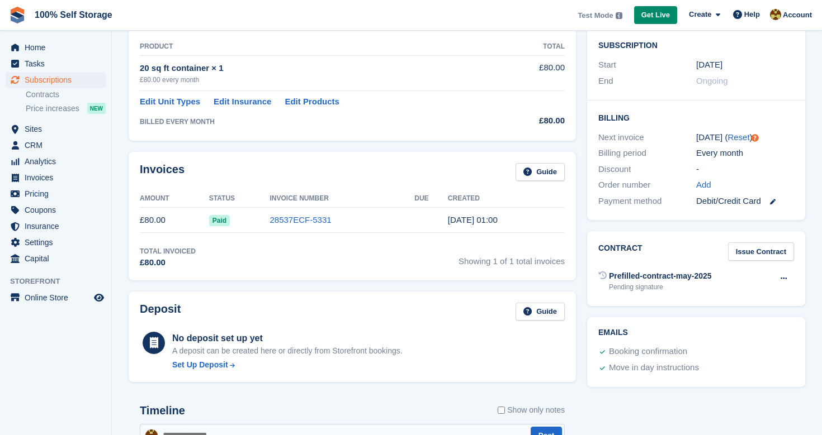
scroll to position [212, 0]
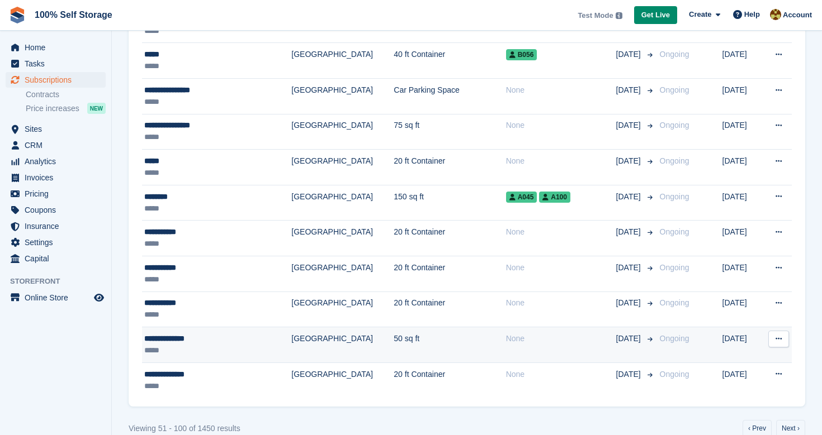
scroll to position [1596, 0]
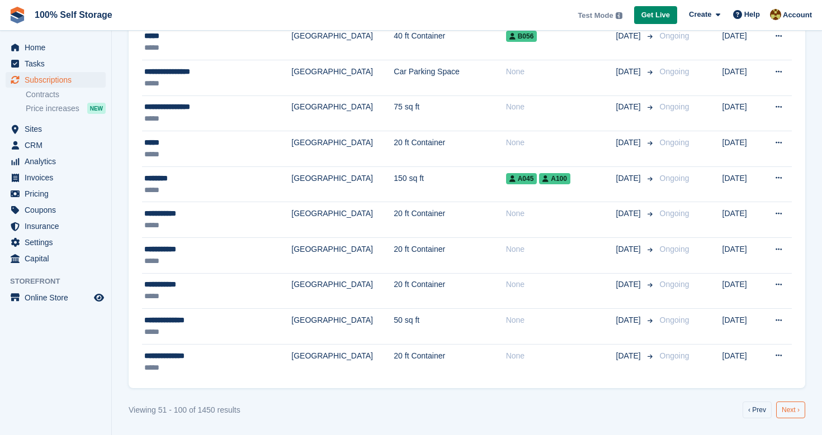
click at [793, 413] on link "Next ›" at bounding box center [790, 410] width 29 height 17
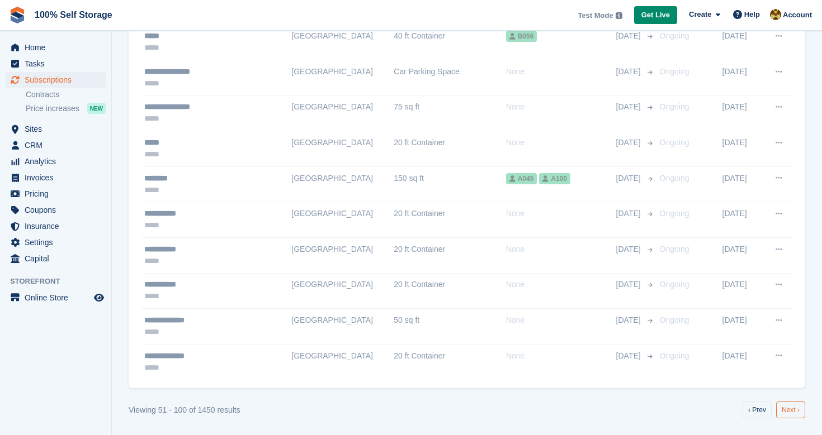
scroll to position [1585, 0]
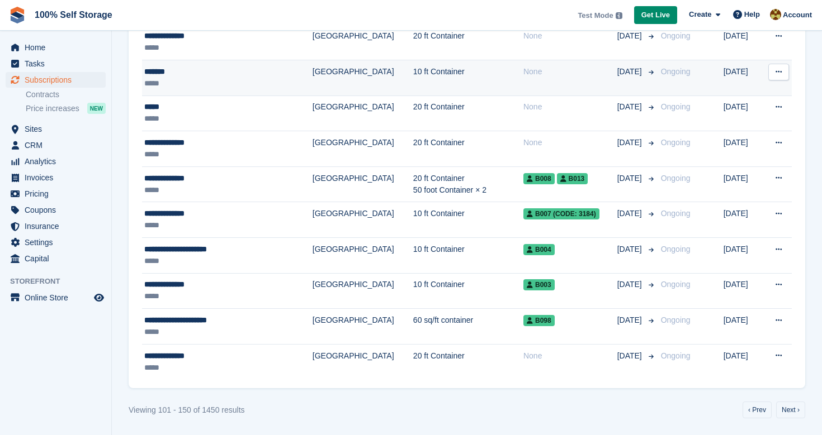
click at [413, 75] on td "10 ft Container" at bounding box center [468, 78] width 110 height 36
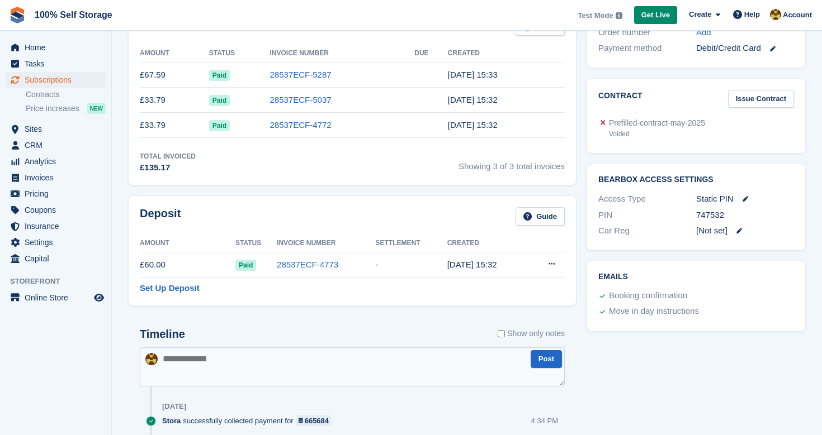
scroll to position [348, 0]
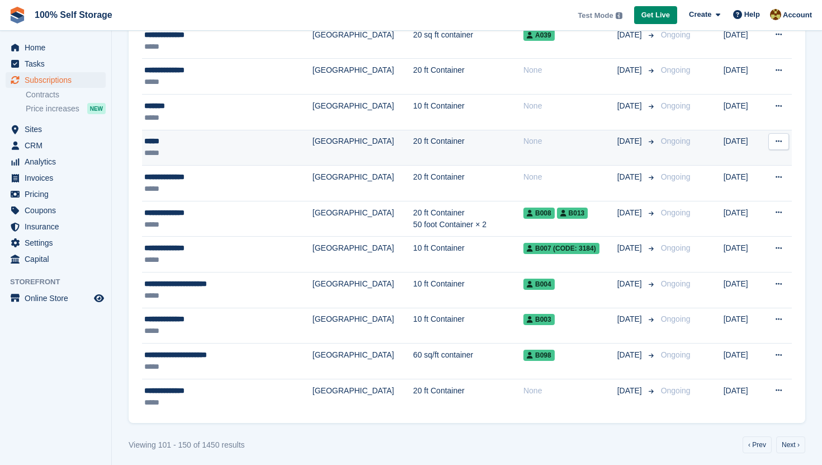
scroll to position [1556, 0]
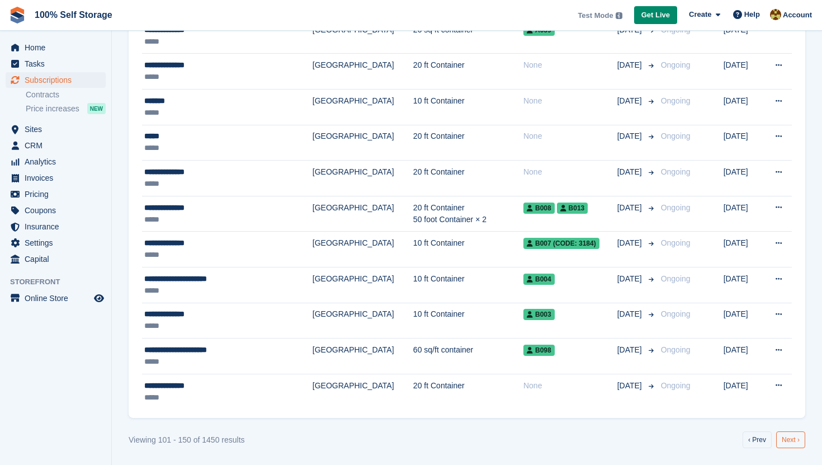
click at [785, 435] on link "Next ›" at bounding box center [790, 439] width 29 height 17
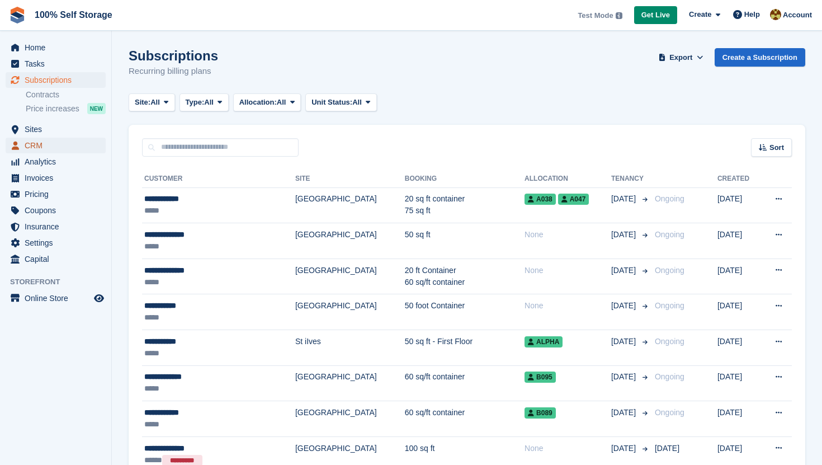
click at [77, 149] on span "CRM" at bounding box center [58, 146] width 67 height 16
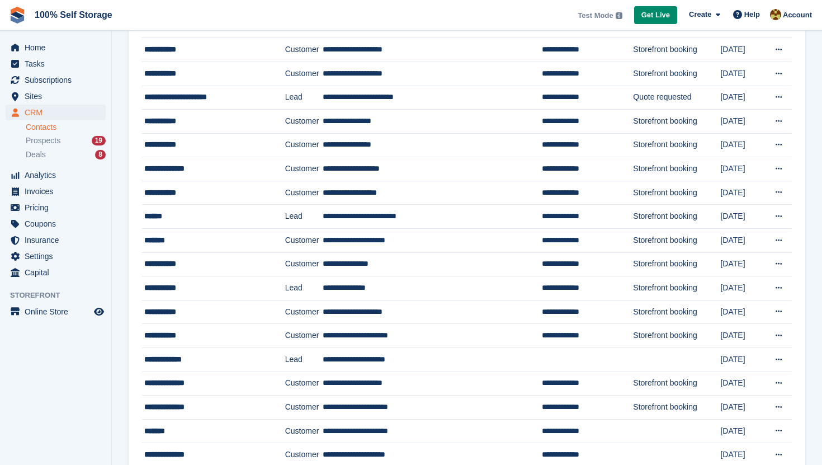
scroll to position [470, 0]
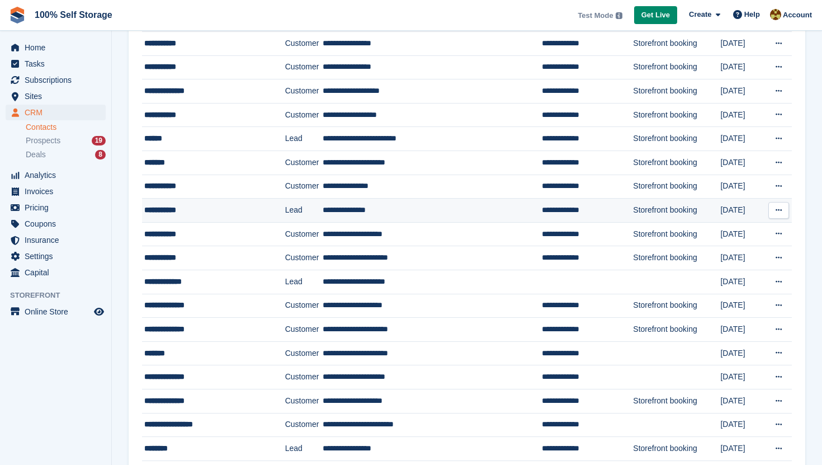
click at [212, 204] on div "**********" at bounding box center [207, 210] width 127 height 12
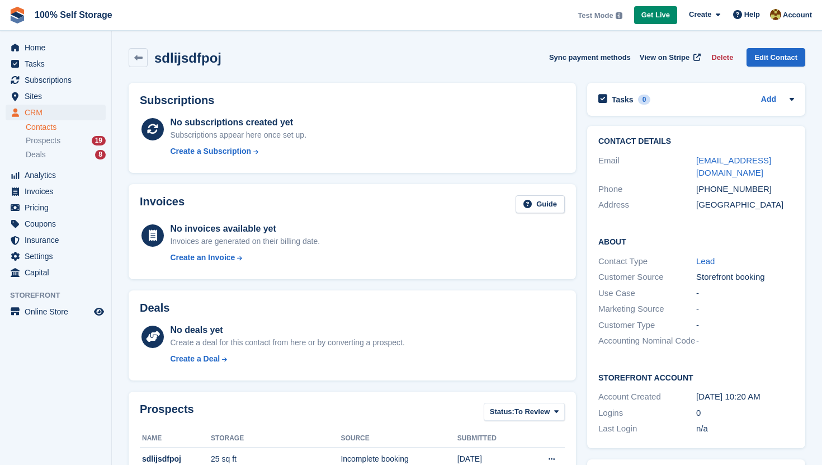
click at [49, 129] on link "Contacts" at bounding box center [66, 127] width 80 height 11
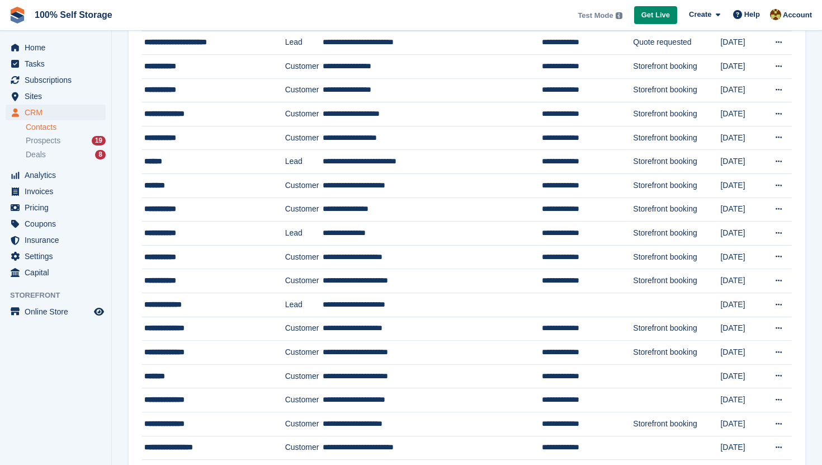
scroll to position [444, 0]
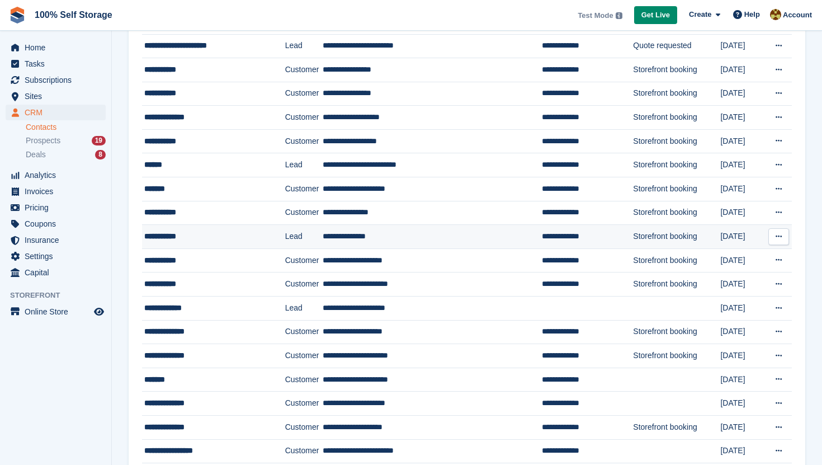
click at [371, 245] on td "**********" at bounding box center [432, 237] width 219 height 24
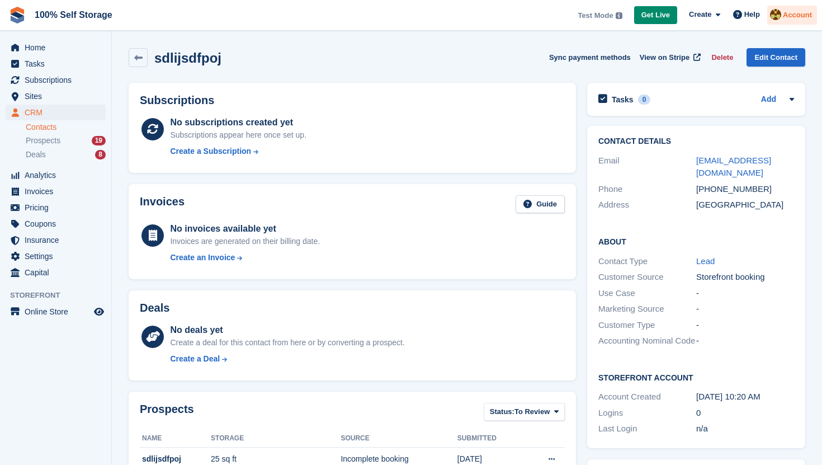
click at [776, 15] on img at bounding box center [775, 14] width 11 height 11
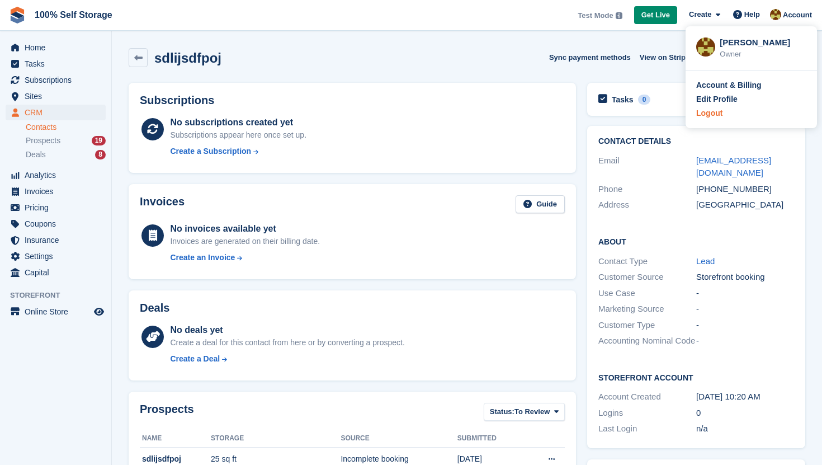
click at [718, 112] on div "Logout" at bounding box center [709, 113] width 26 height 12
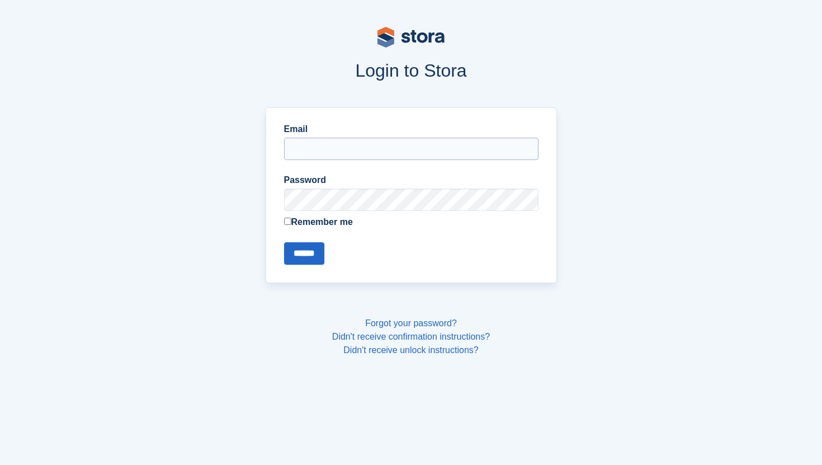
click at [362, 141] on input "Email" at bounding box center [411, 149] width 254 height 22
type input "**********"
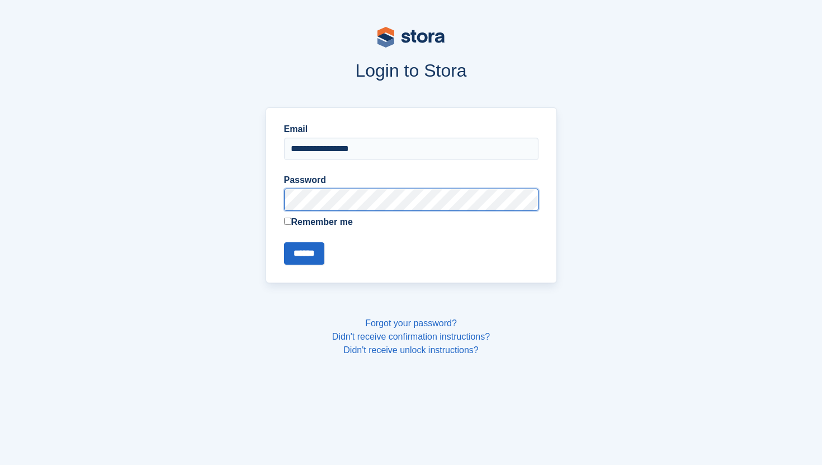
click at [284, 242] on input "******" at bounding box center [304, 253] width 40 height 22
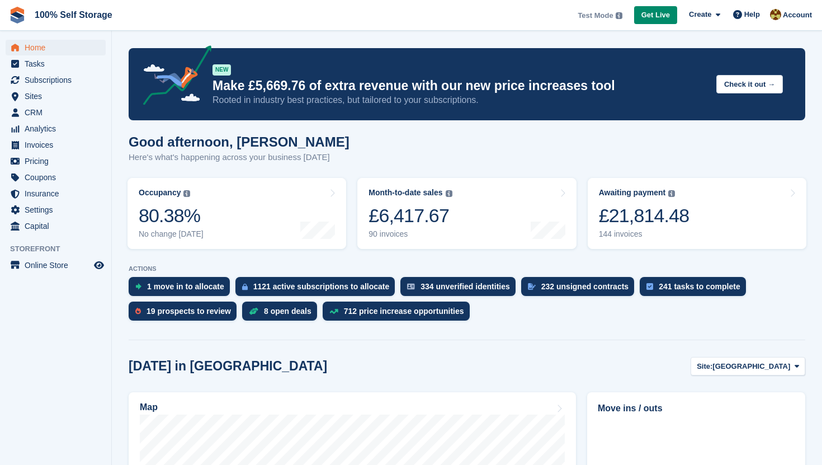
scroll to position [99, 0]
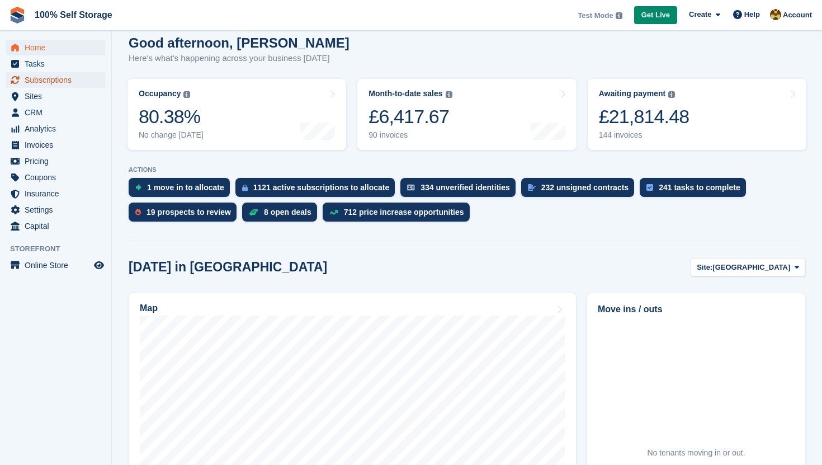
click at [72, 76] on span "Subscriptions" at bounding box center [58, 80] width 67 height 16
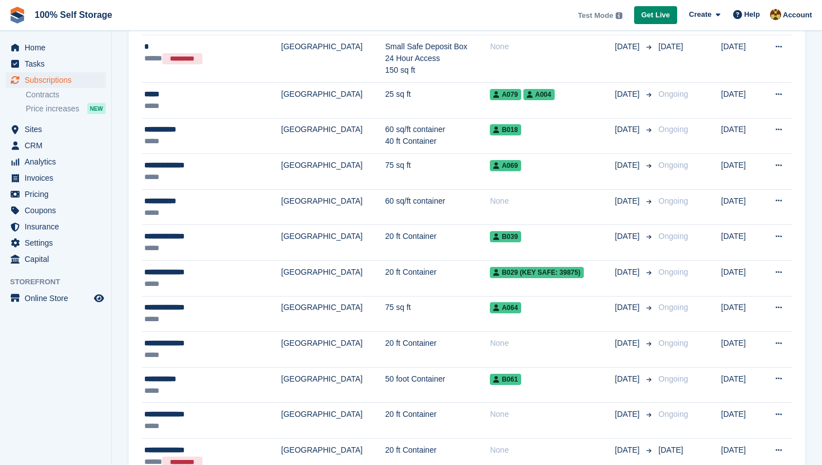
scroll to position [1397, 0]
